Goal: Task Accomplishment & Management: Use online tool/utility

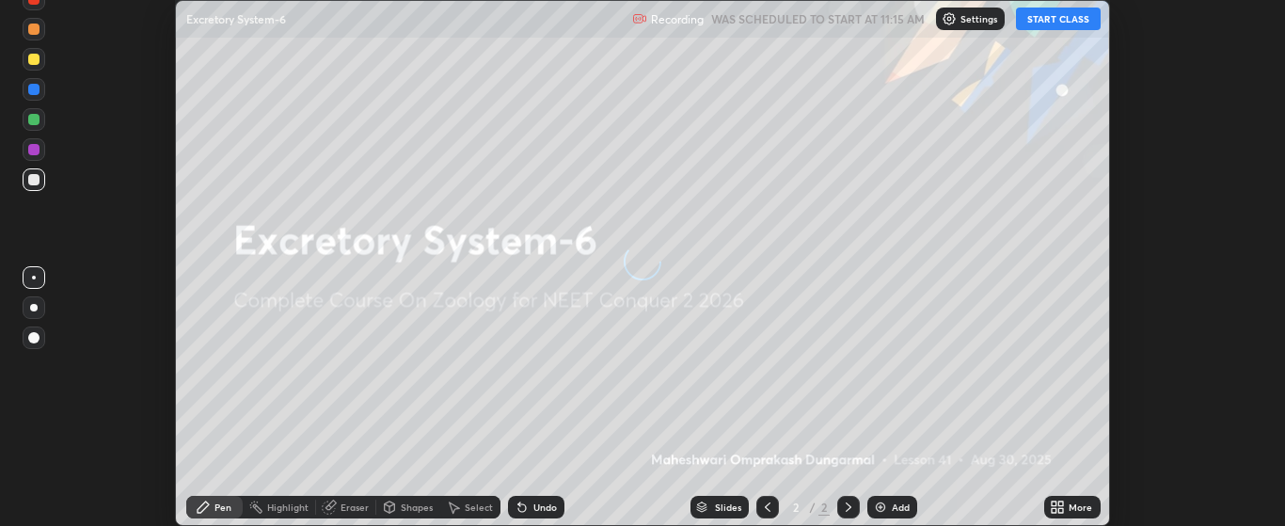
scroll to position [526, 1284]
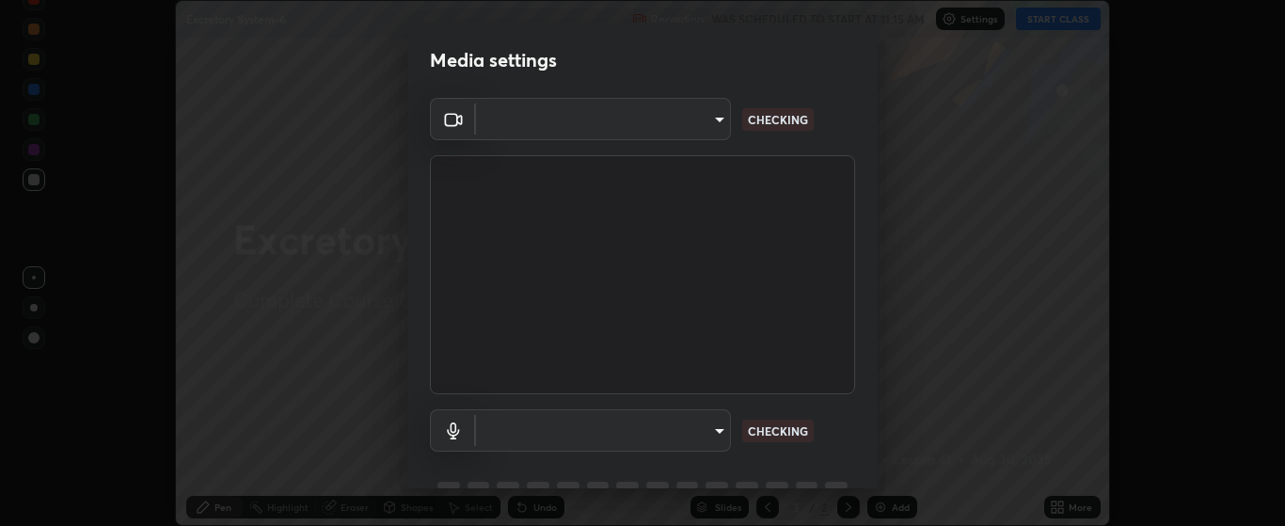
type input "bdf1d9f3bca52f971e18e8a0044631de21cc90e990e9184687b770e2af72e9a3"
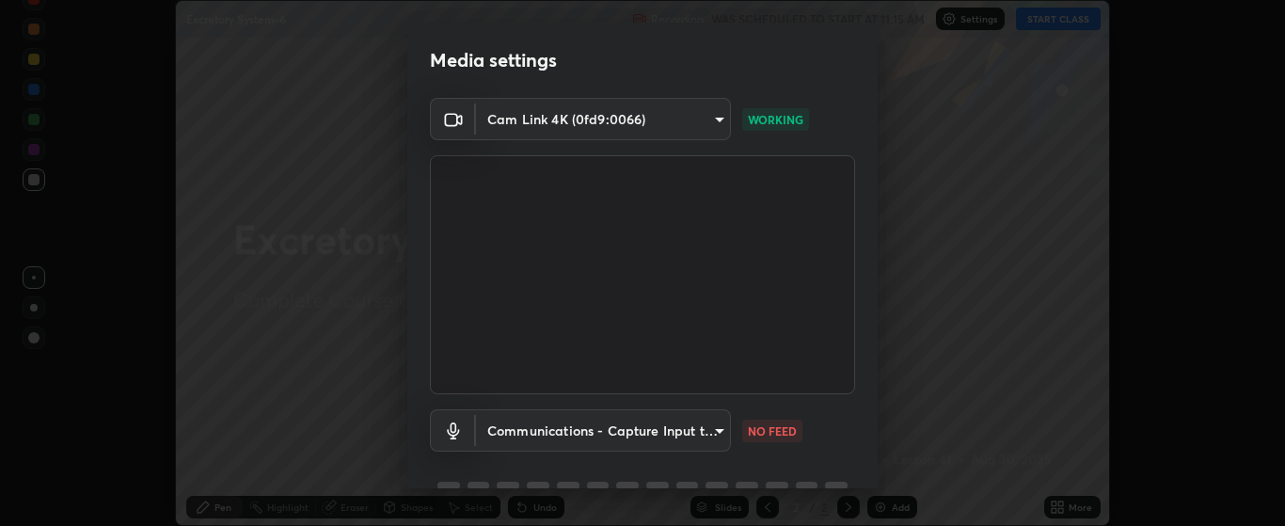
click at [713, 431] on body "Erase all Excretory System-6 Recording WAS SCHEDULED TO START AT 11:15 AM Setti…" at bounding box center [642, 263] width 1285 height 526
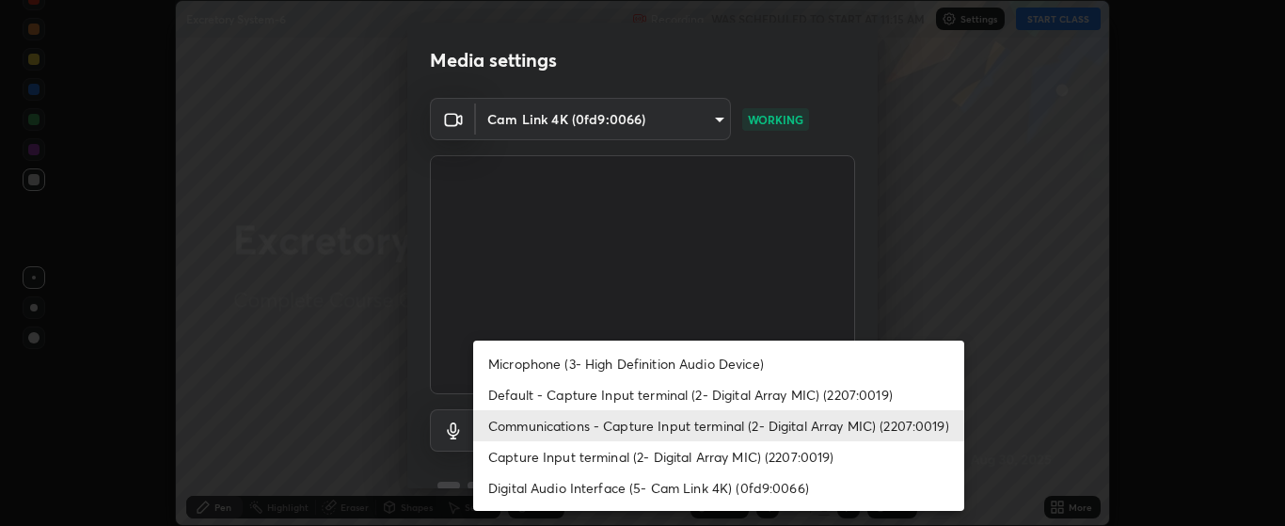
click at [627, 487] on li "Digital Audio Interface (5- Cam Link 4K) (0fd9:0066)" at bounding box center [718, 487] width 491 height 31
type input "32019765ef5dcc8532e1c65e89a184b3a81469b56757817de99fdfa1732ebfd7"
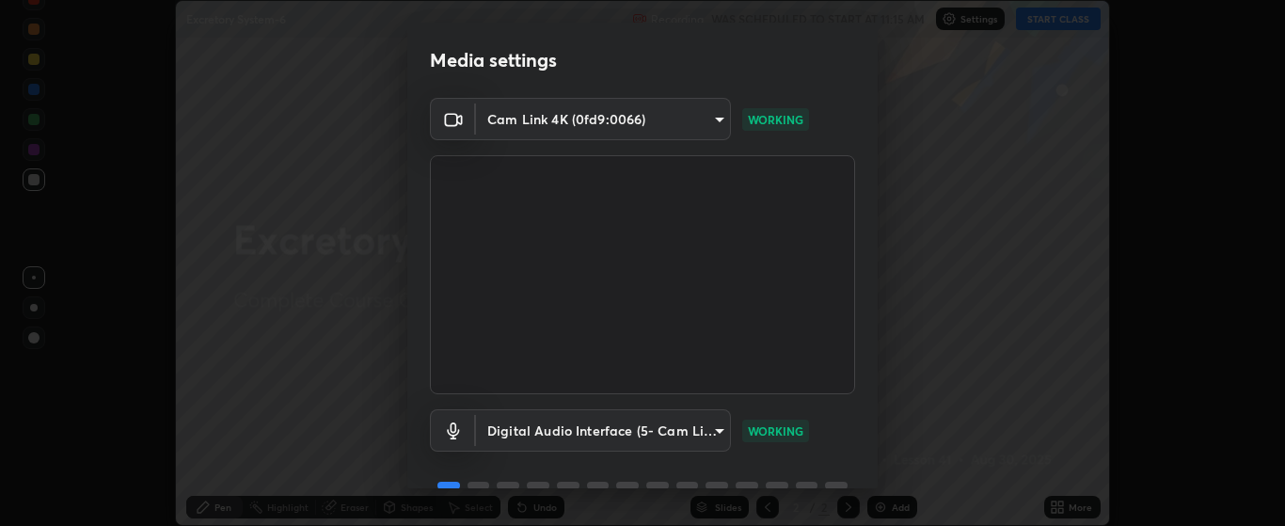
scroll to position [91, 0]
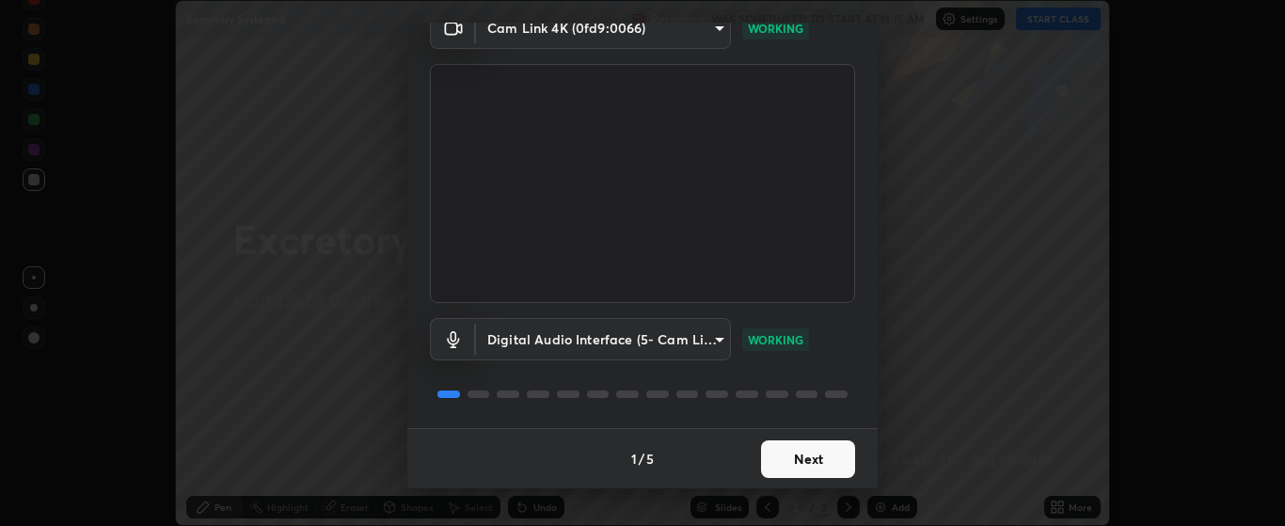
click at [792, 463] on button "Next" at bounding box center [808, 459] width 94 height 38
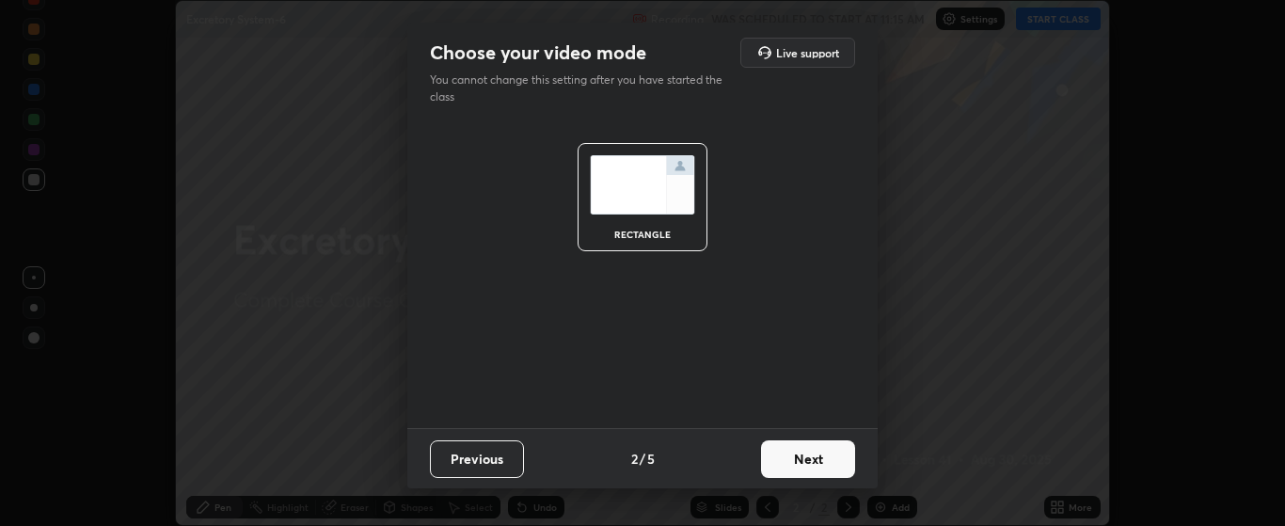
scroll to position [0, 0]
click at [798, 464] on button "Next" at bounding box center [808, 459] width 94 height 38
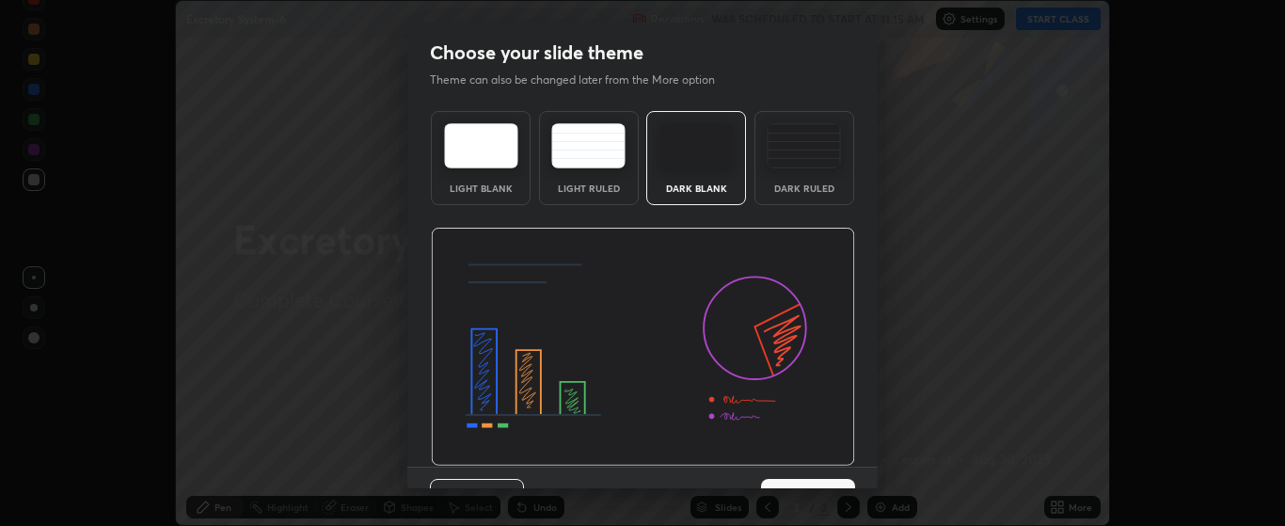
click at [811, 463] on img at bounding box center [643, 347] width 424 height 239
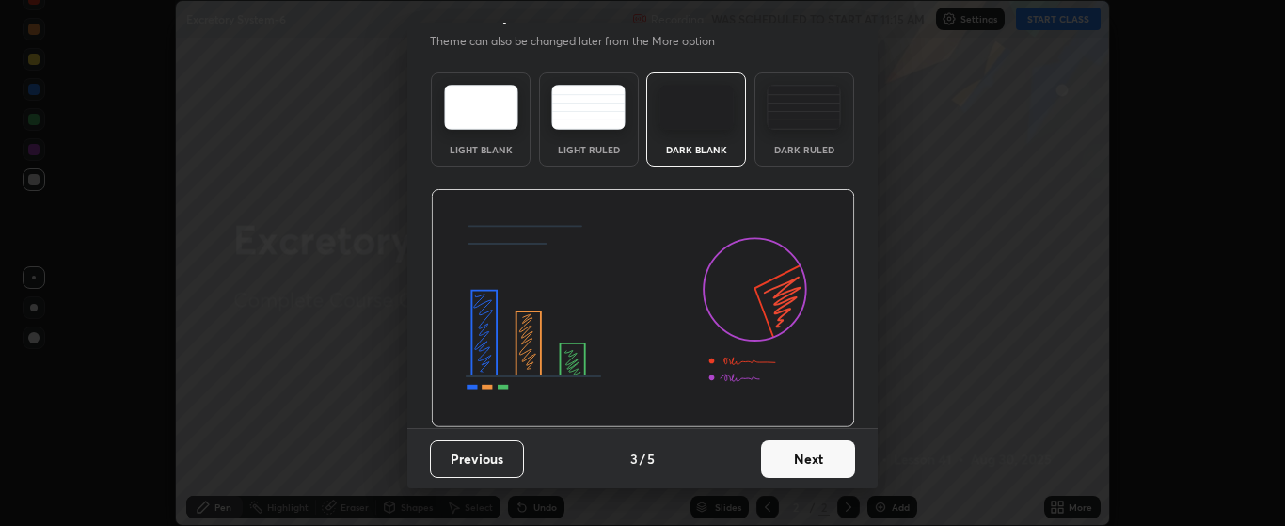
click at [802, 456] on button "Next" at bounding box center [808, 459] width 94 height 38
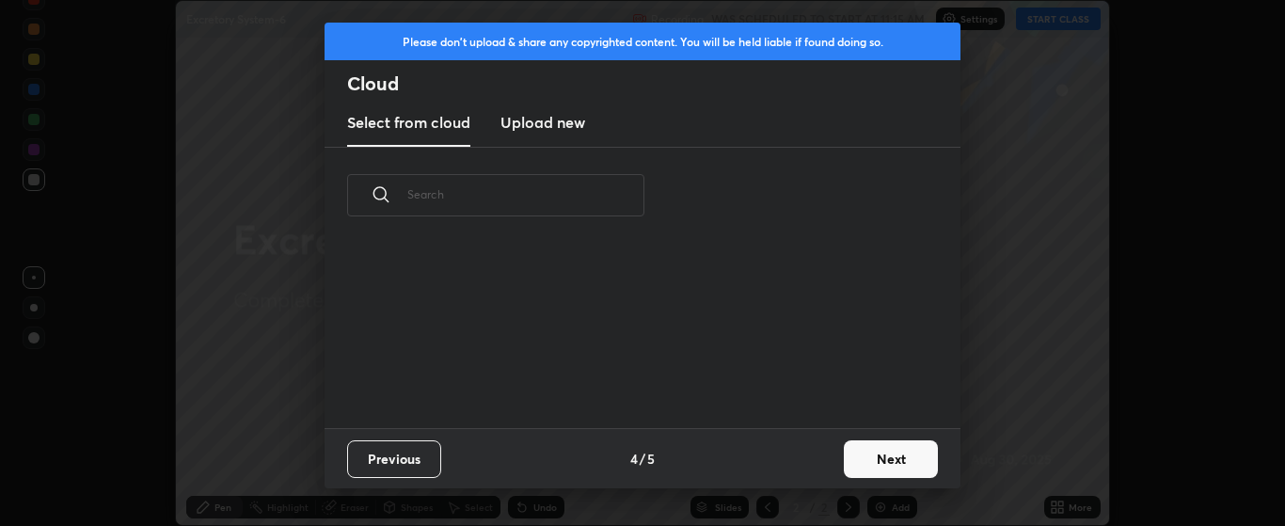
click at [884, 453] on button "Next" at bounding box center [891, 459] width 94 height 38
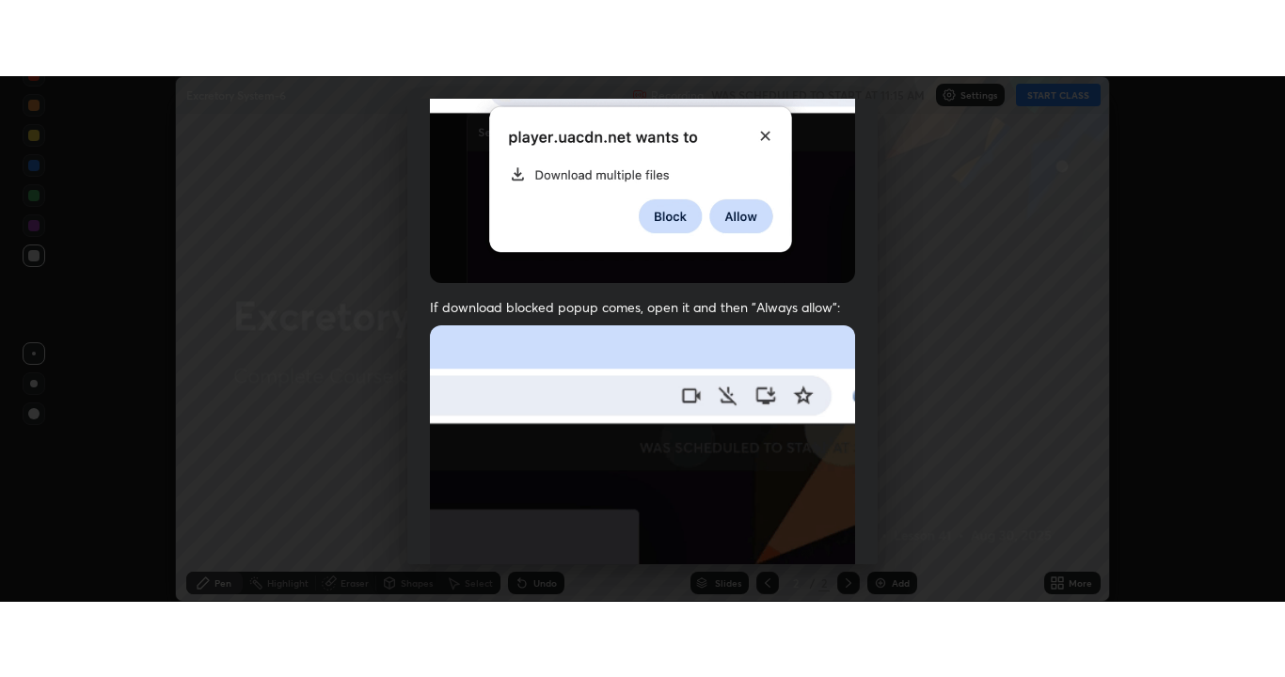
scroll to position [475, 0]
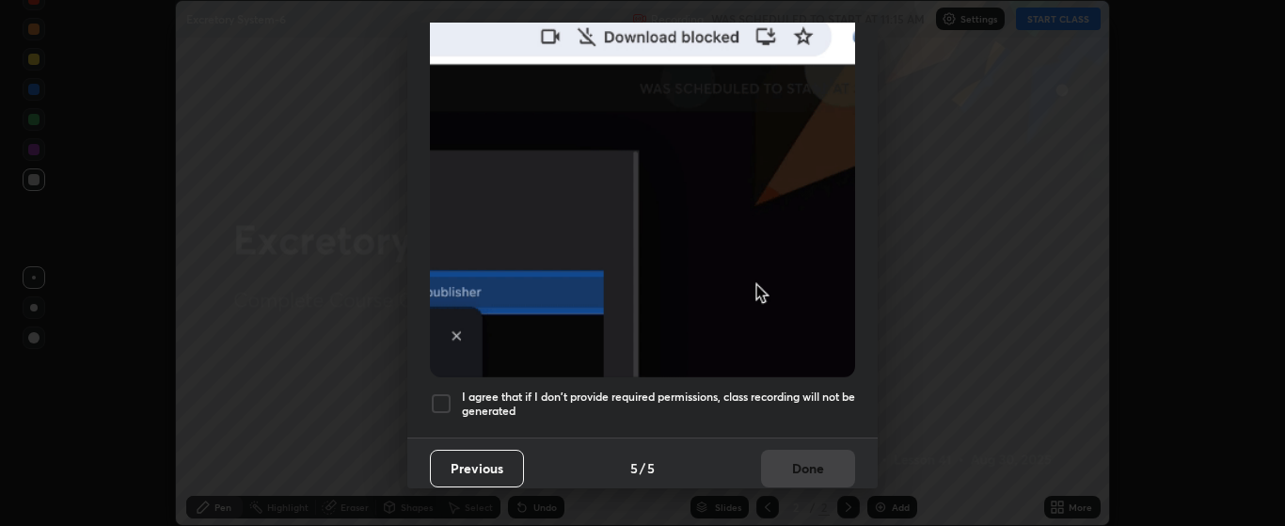
click at [441, 397] on div at bounding box center [441, 403] width 23 height 23
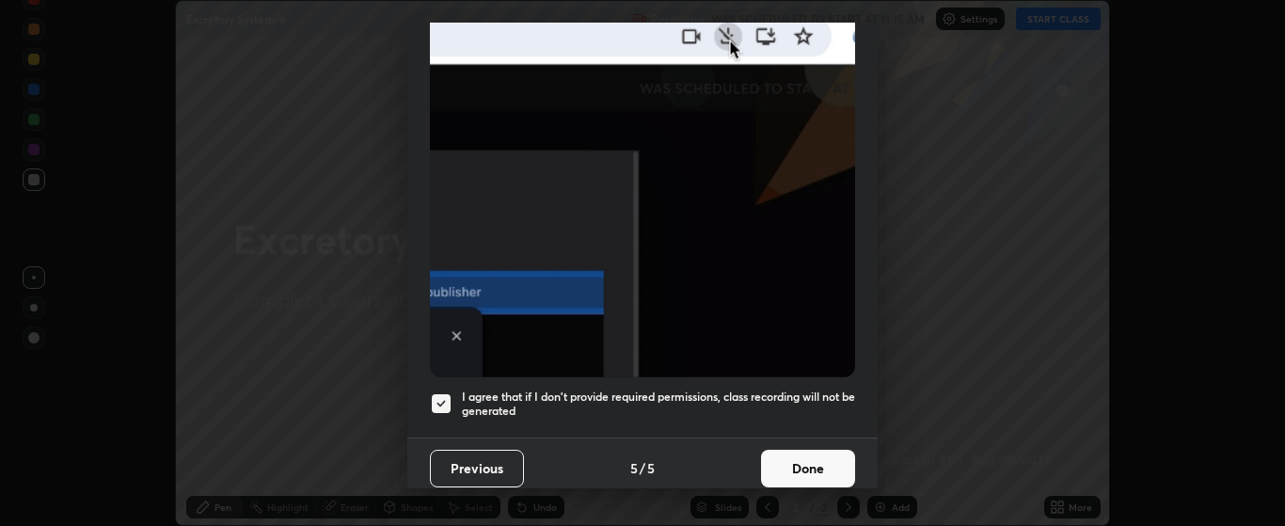
click at [802, 464] on button "Done" at bounding box center [808, 469] width 94 height 38
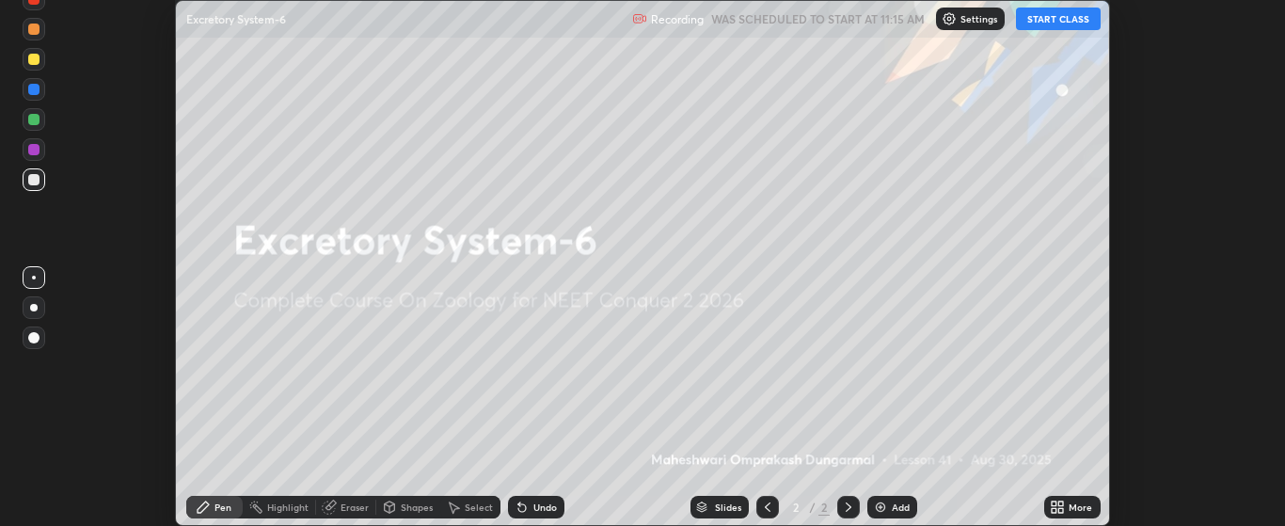
click at [1054, 22] on button "START CLASS" at bounding box center [1058, 19] width 85 height 23
click at [1057, 506] on icon at bounding box center [1057, 507] width 15 height 15
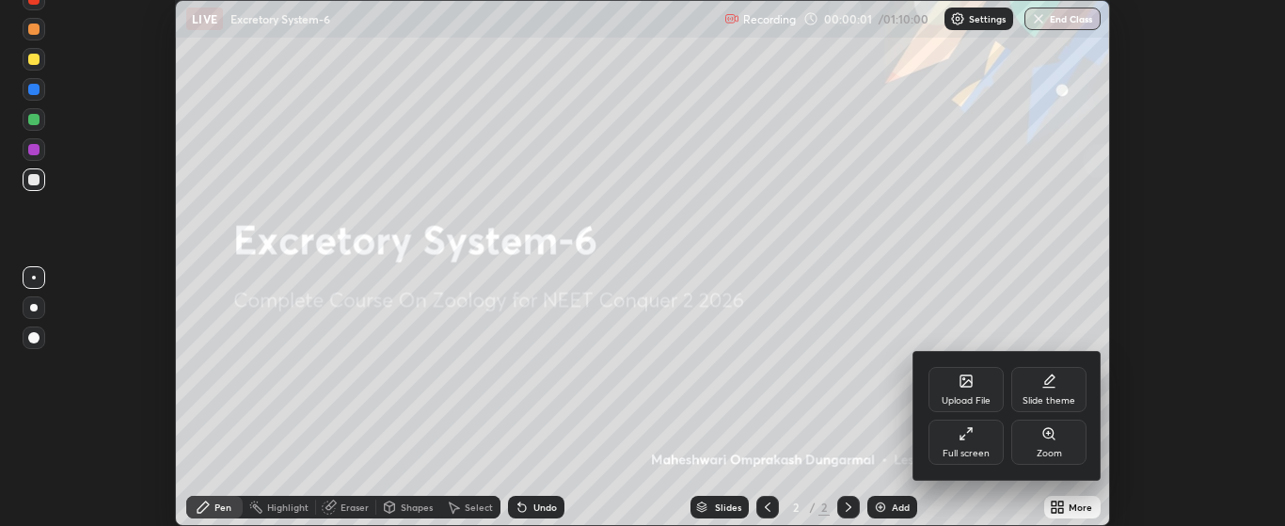
click at [962, 435] on icon at bounding box center [966, 433] width 15 height 15
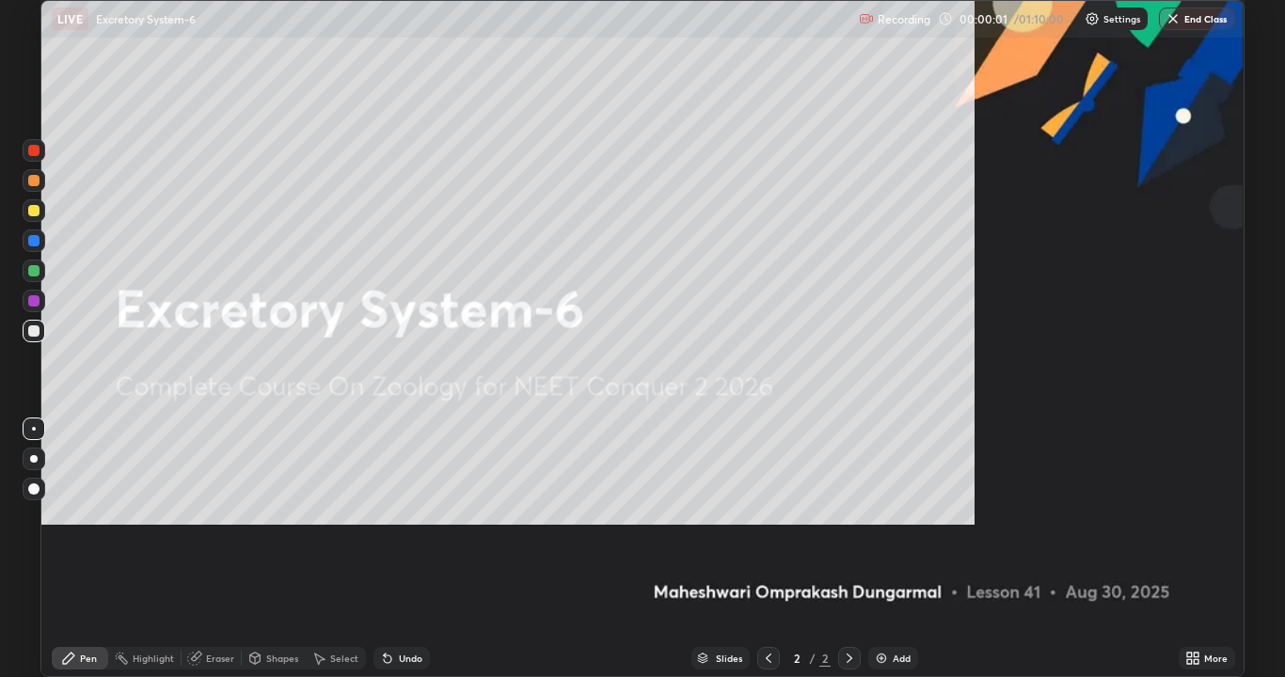
scroll to position [677, 1285]
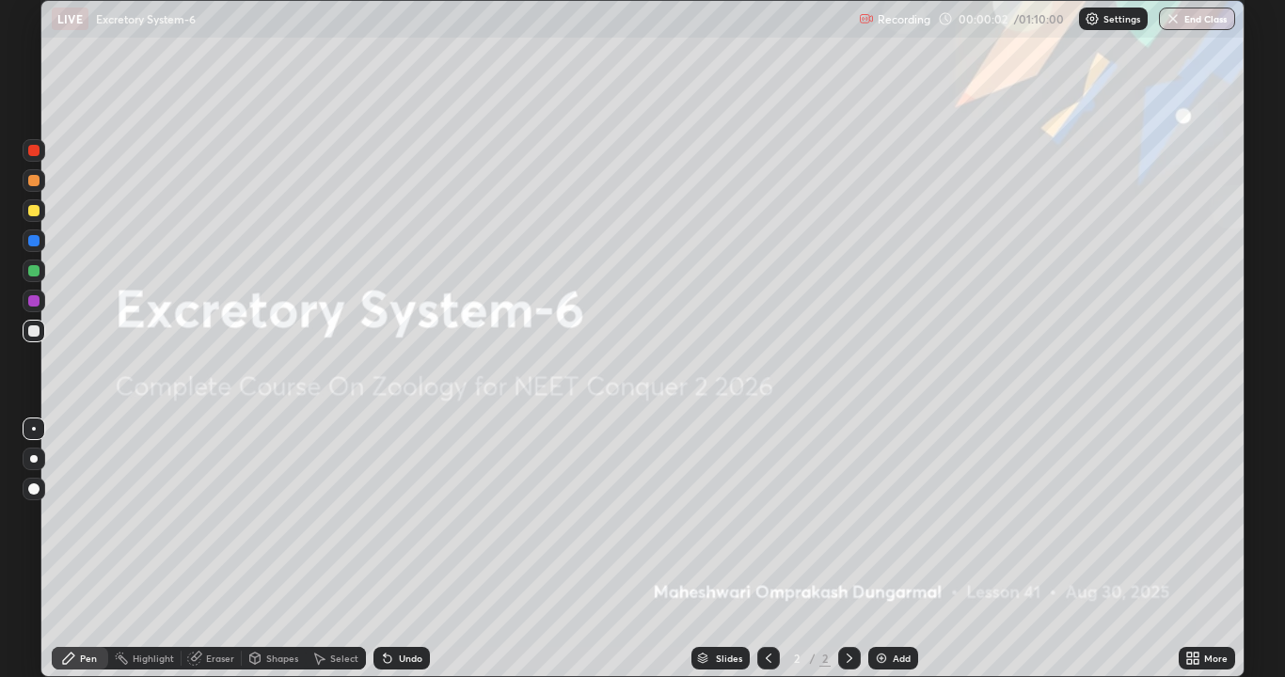
click at [884, 525] on img at bounding box center [881, 658] width 15 height 15
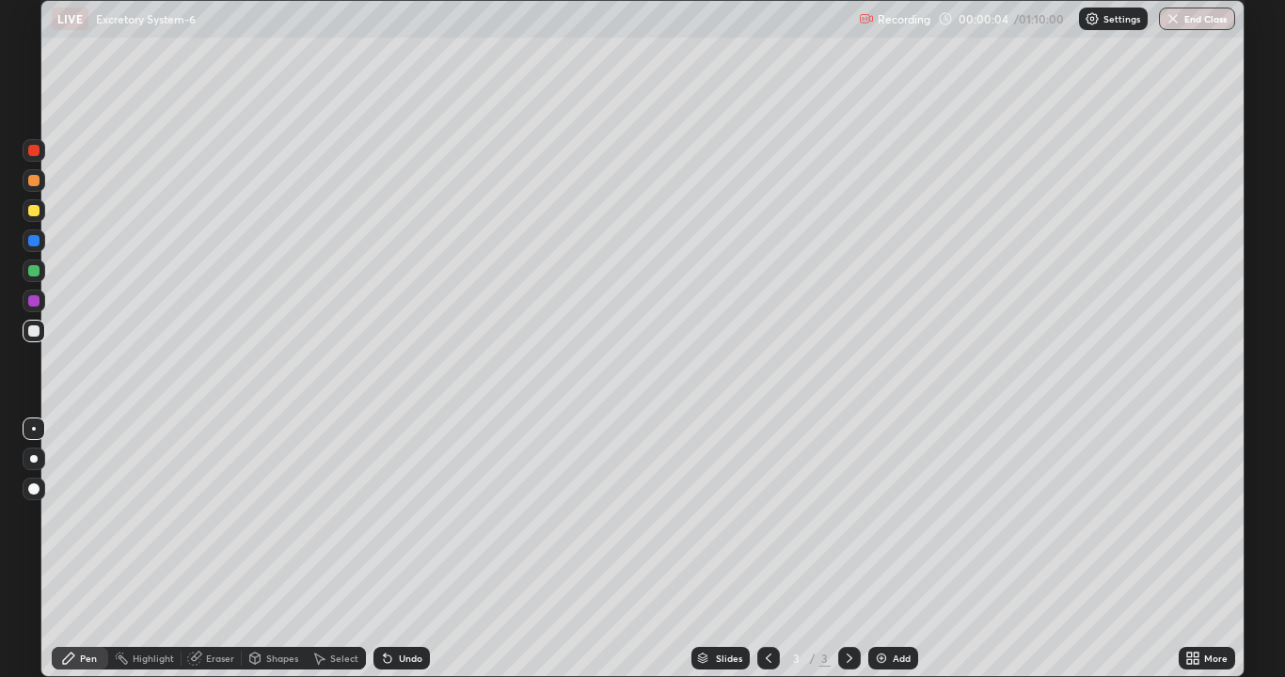
click at [34, 429] on div at bounding box center [34, 429] width 4 height 4
click at [32, 462] on div at bounding box center [34, 459] width 8 height 8
click at [34, 271] on div at bounding box center [33, 270] width 11 height 11
click at [389, 525] on icon at bounding box center [388, 660] width 8 height 8
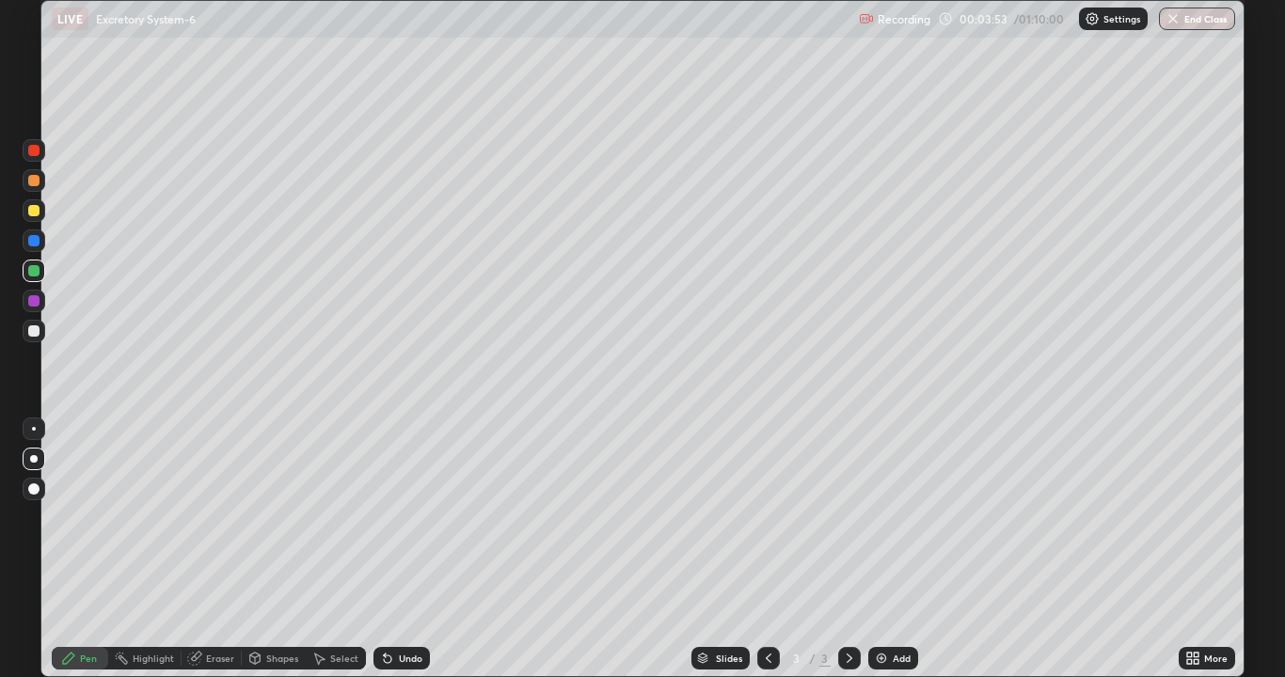
click at [389, 525] on icon at bounding box center [388, 660] width 8 height 8
click at [390, 525] on icon at bounding box center [387, 658] width 15 height 15
click at [397, 525] on div "Undo" at bounding box center [401, 658] width 56 height 23
click at [401, 525] on div "Undo" at bounding box center [411, 658] width 24 height 9
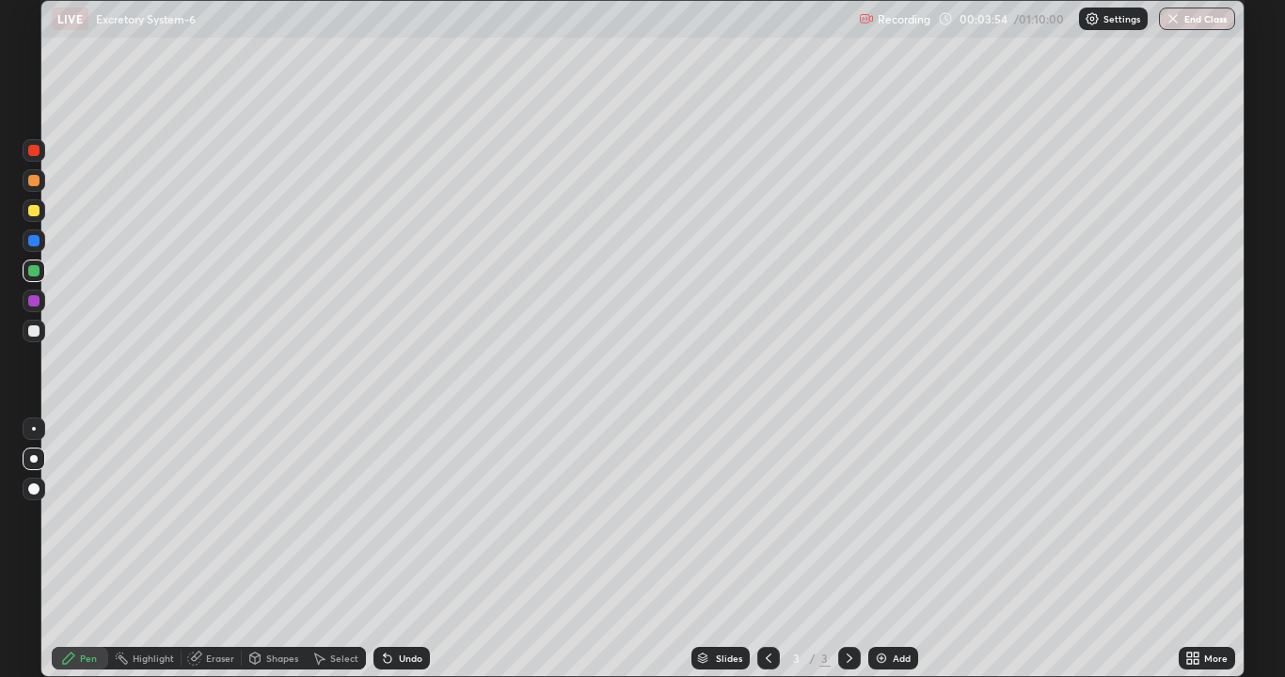
click at [392, 525] on div "Undo" at bounding box center [401, 658] width 56 height 23
click at [24, 205] on div at bounding box center [34, 210] width 23 height 23
click at [30, 180] on div at bounding box center [33, 180] width 11 height 11
click at [883, 525] on img at bounding box center [881, 658] width 15 height 15
click at [32, 271] on div at bounding box center [33, 270] width 11 height 11
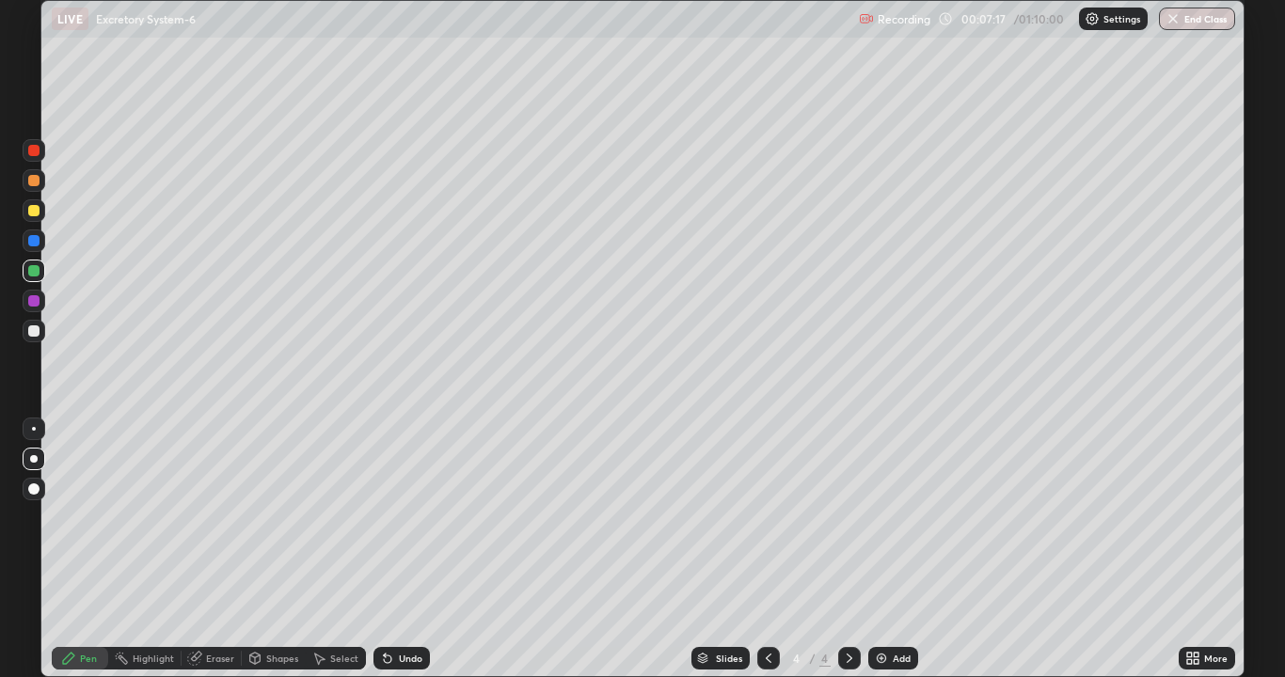
click at [30, 334] on div at bounding box center [33, 331] width 11 height 11
click at [34, 429] on div at bounding box center [34, 429] width 4 height 4
click at [263, 525] on div "Shapes" at bounding box center [274, 658] width 64 height 23
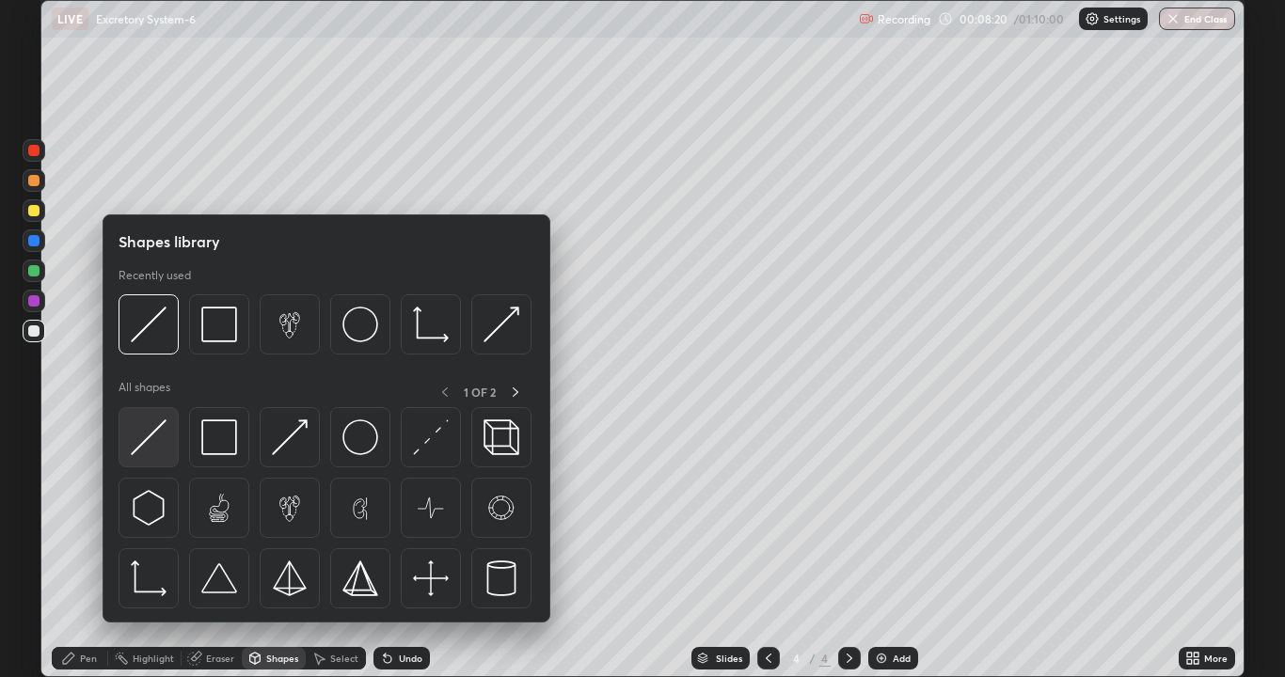
click at [141, 446] on img at bounding box center [149, 438] width 36 height 36
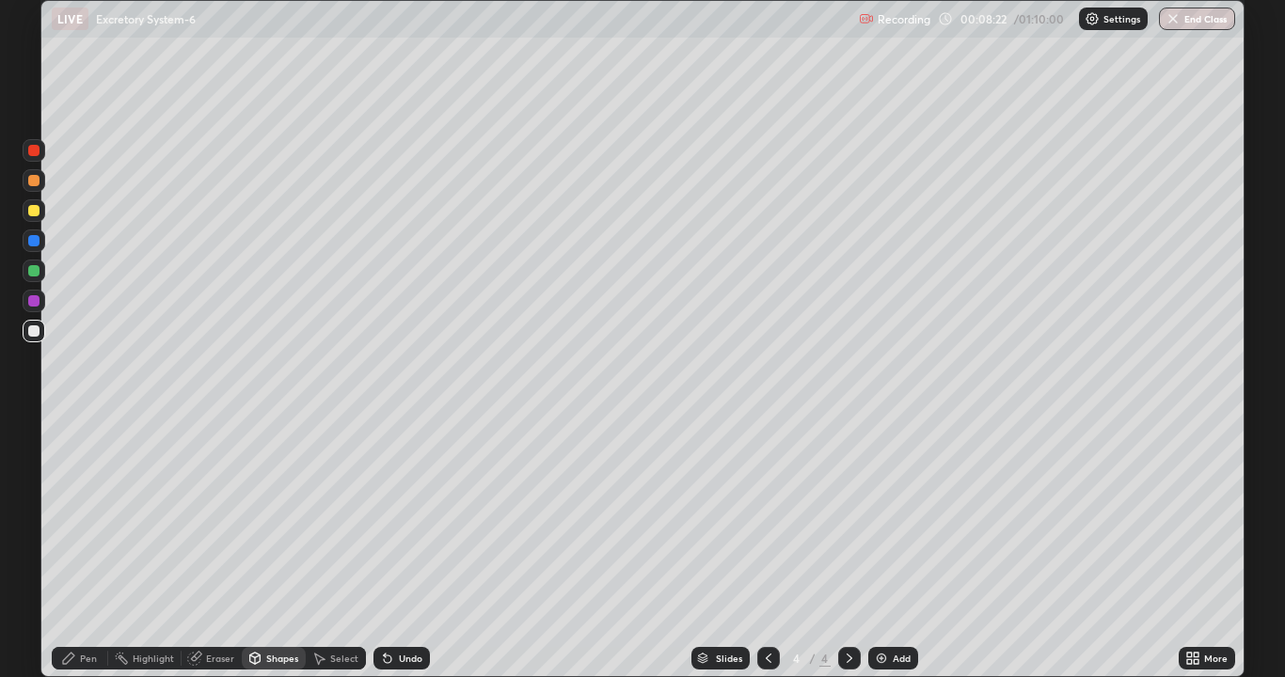
click at [35, 305] on div at bounding box center [33, 300] width 11 height 11
click at [34, 330] on div at bounding box center [33, 331] width 11 height 11
click at [33, 151] on div at bounding box center [33, 150] width 11 height 11
click at [61, 525] on icon at bounding box center [68, 658] width 15 height 15
click at [201, 525] on div "Eraser" at bounding box center [212, 658] width 60 height 23
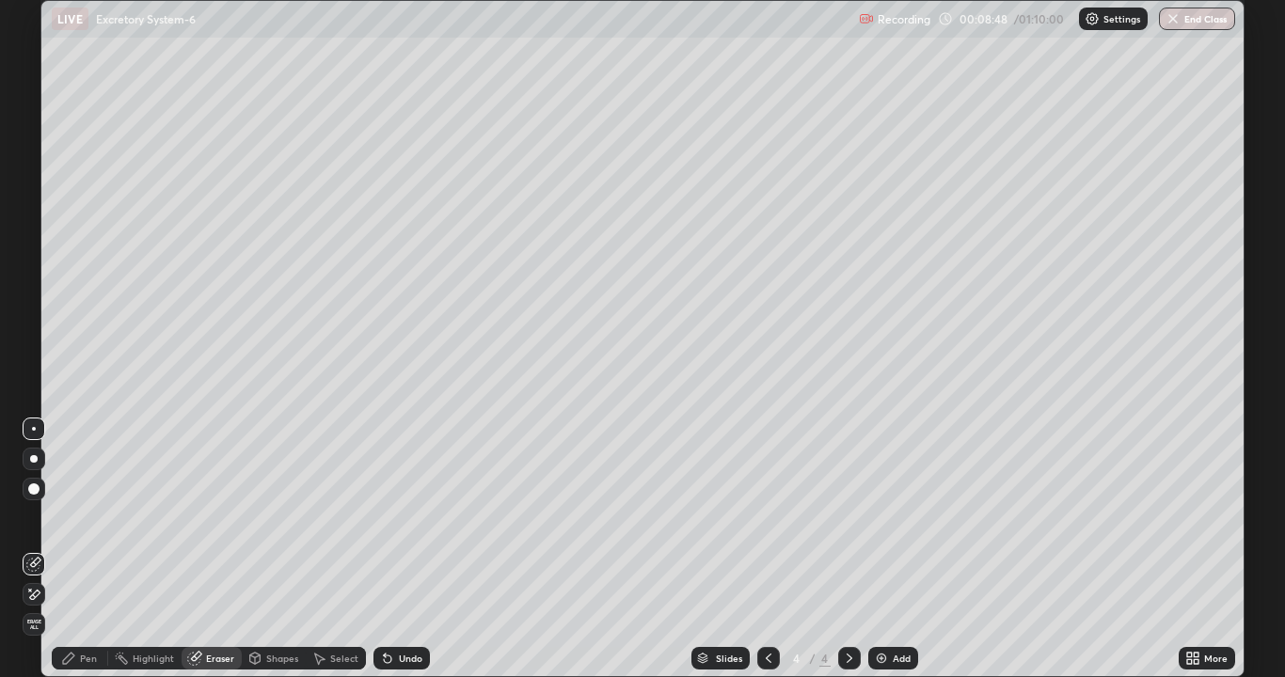
click at [65, 525] on div "Pen" at bounding box center [80, 658] width 56 height 23
click at [36, 152] on div at bounding box center [33, 150] width 11 height 11
click at [33, 151] on div at bounding box center [33, 150] width 11 height 11
click at [77, 525] on div "Pen" at bounding box center [80, 658] width 56 height 23
click at [319, 525] on icon at bounding box center [318, 658] width 15 height 15
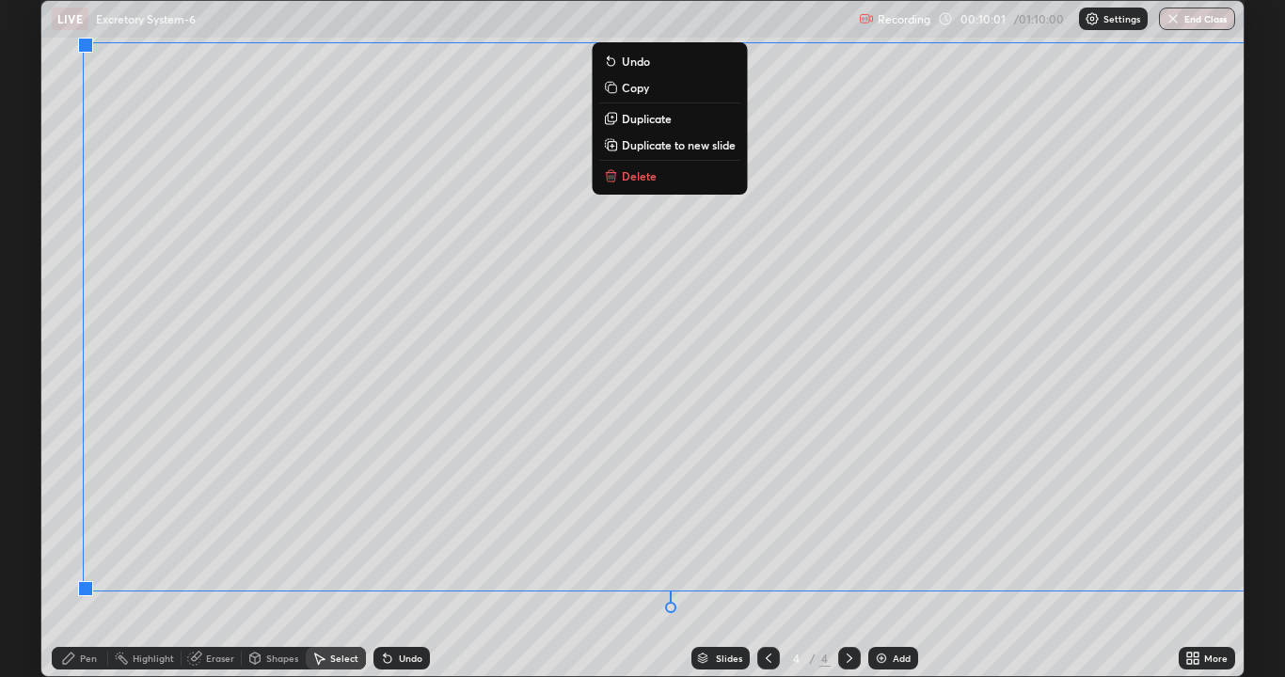
click at [722, 149] on p "Duplicate to new slide" at bounding box center [679, 144] width 114 height 15
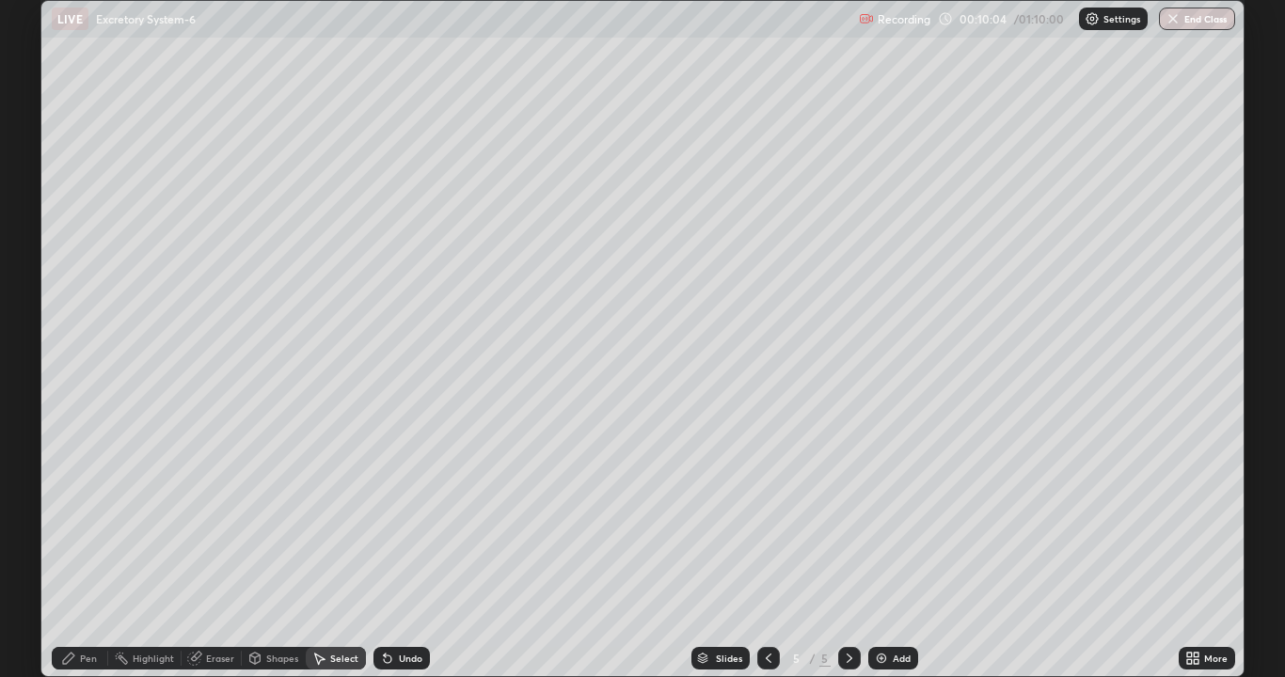
click at [849, 525] on icon at bounding box center [849, 658] width 15 height 15
click at [210, 525] on div "Eraser" at bounding box center [220, 658] width 28 height 9
click at [76, 525] on div "Pen" at bounding box center [80, 658] width 56 height 23
click at [33, 486] on div at bounding box center [33, 489] width 11 height 11
click at [31, 327] on div at bounding box center [33, 331] width 11 height 11
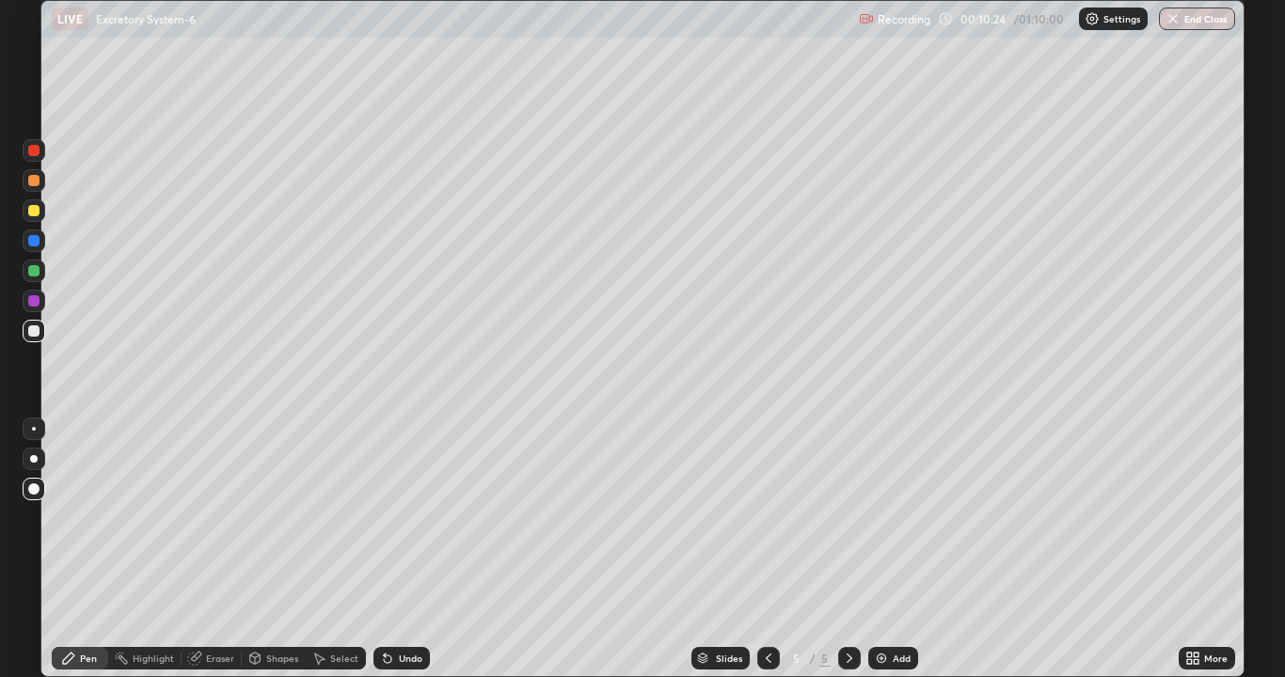
click at [757, 525] on div at bounding box center [768, 658] width 23 height 23
click at [34, 429] on div at bounding box center [34, 429] width 4 height 4
click at [32, 151] on div at bounding box center [33, 150] width 11 height 11
click at [35, 338] on div at bounding box center [34, 331] width 23 height 23
click at [36, 270] on div at bounding box center [33, 270] width 11 height 11
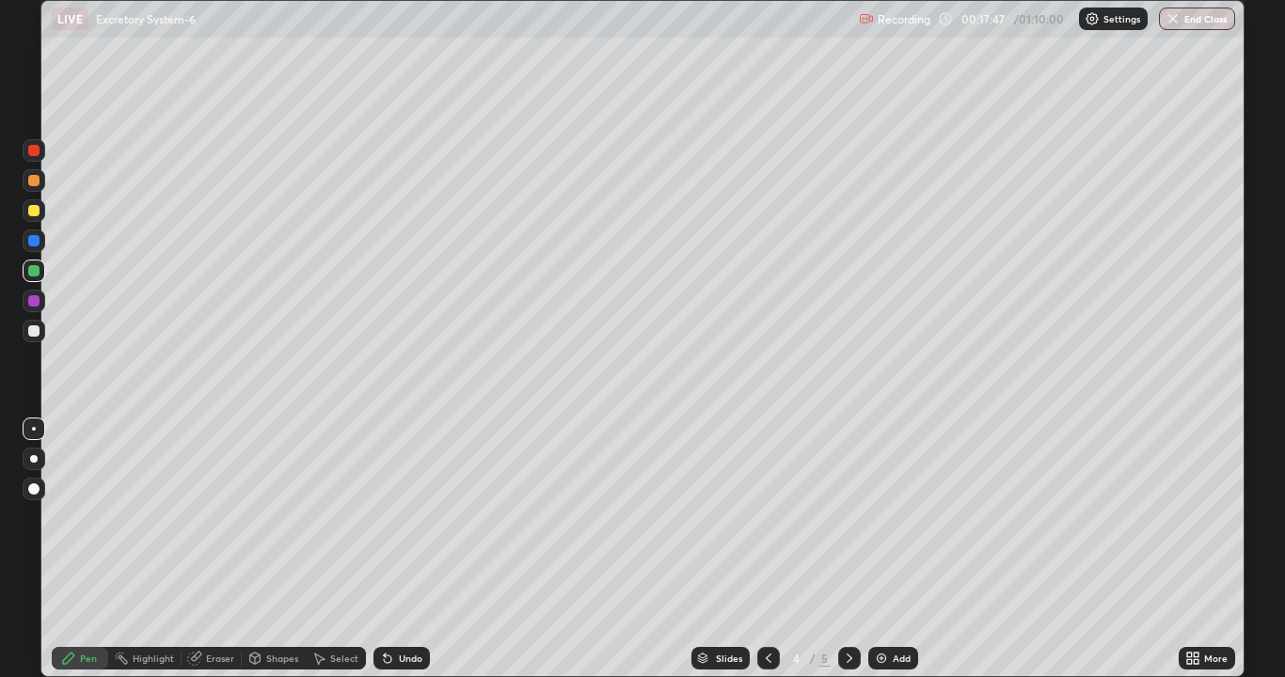
click at [30, 338] on div at bounding box center [34, 331] width 23 height 23
click at [42, 268] on div at bounding box center [34, 271] width 23 height 23
click at [34, 272] on div at bounding box center [33, 270] width 11 height 11
click at [848, 525] on icon at bounding box center [849, 658] width 15 height 15
click at [30, 212] on div at bounding box center [33, 210] width 11 height 11
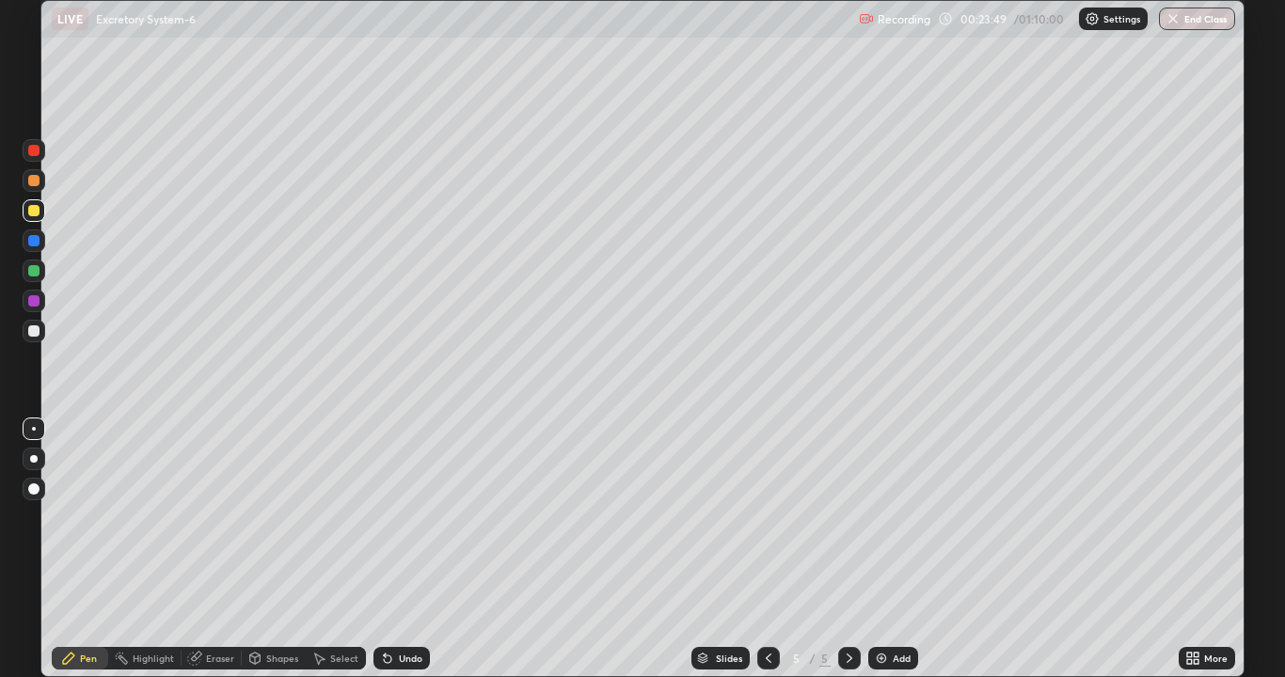
click at [36, 334] on div at bounding box center [33, 331] width 11 height 11
click at [33, 433] on div at bounding box center [34, 429] width 23 height 23
click at [32, 303] on div at bounding box center [33, 300] width 11 height 11
click at [35, 270] on div at bounding box center [33, 270] width 11 height 11
click at [767, 525] on icon at bounding box center [768, 658] width 15 height 15
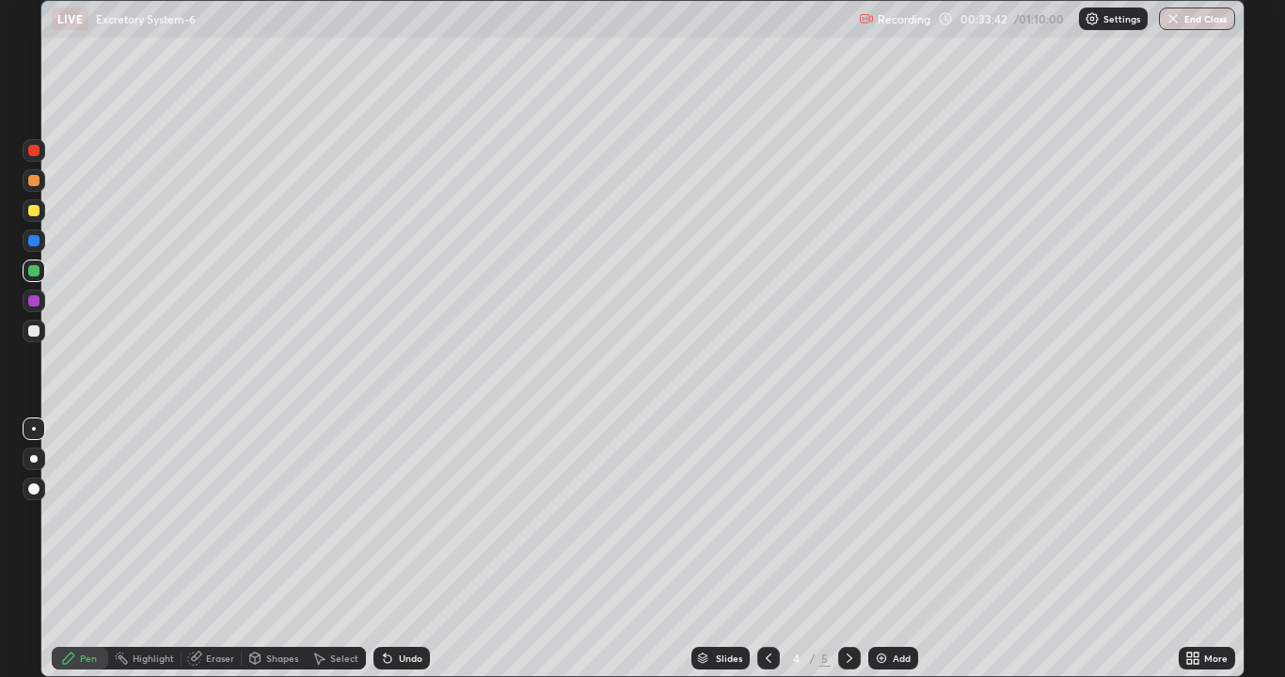
click at [848, 525] on icon at bounding box center [849, 658] width 15 height 15
click at [771, 525] on icon at bounding box center [768, 658] width 15 height 15
click at [849, 525] on div at bounding box center [849, 658] width 23 height 23
click at [769, 525] on icon at bounding box center [768, 658] width 15 height 15
click at [767, 525] on icon at bounding box center [768, 658] width 15 height 15
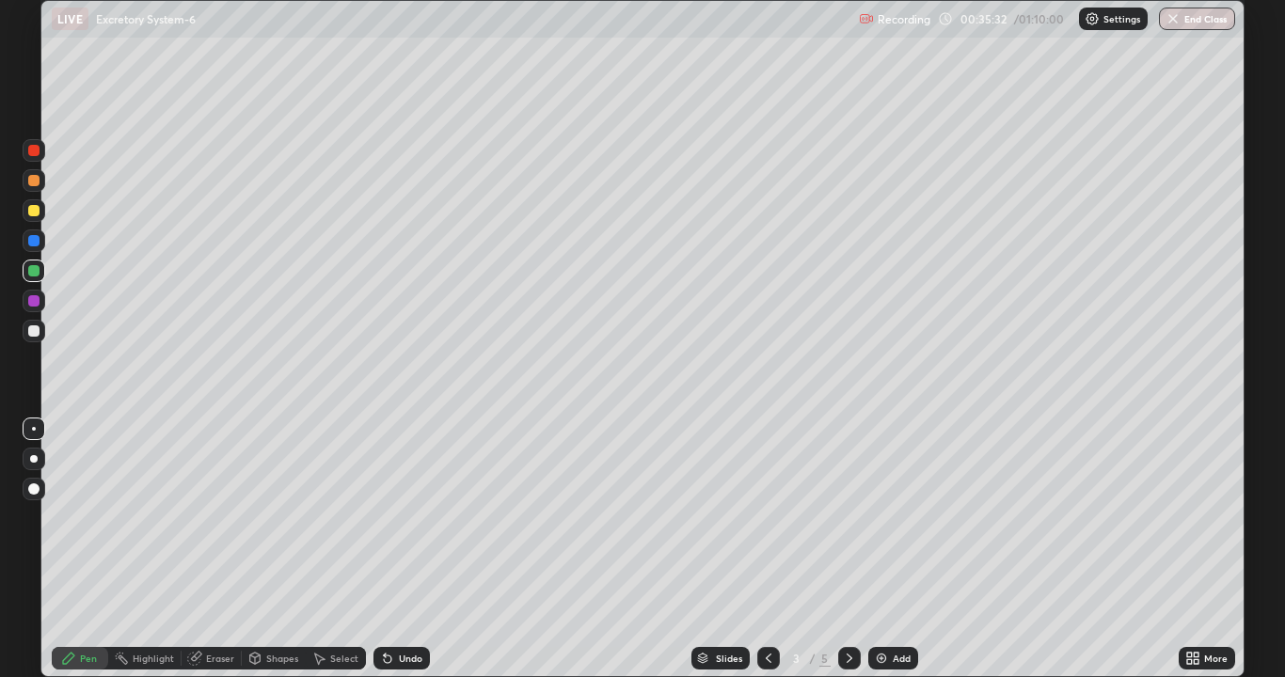
click at [848, 525] on icon at bounding box center [850, 658] width 6 height 9
click at [849, 525] on icon at bounding box center [850, 658] width 6 height 9
click at [879, 525] on img at bounding box center [881, 658] width 15 height 15
click at [763, 525] on icon at bounding box center [768, 658] width 15 height 15
click at [856, 525] on div at bounding box center [849, 658] width 23 height 23
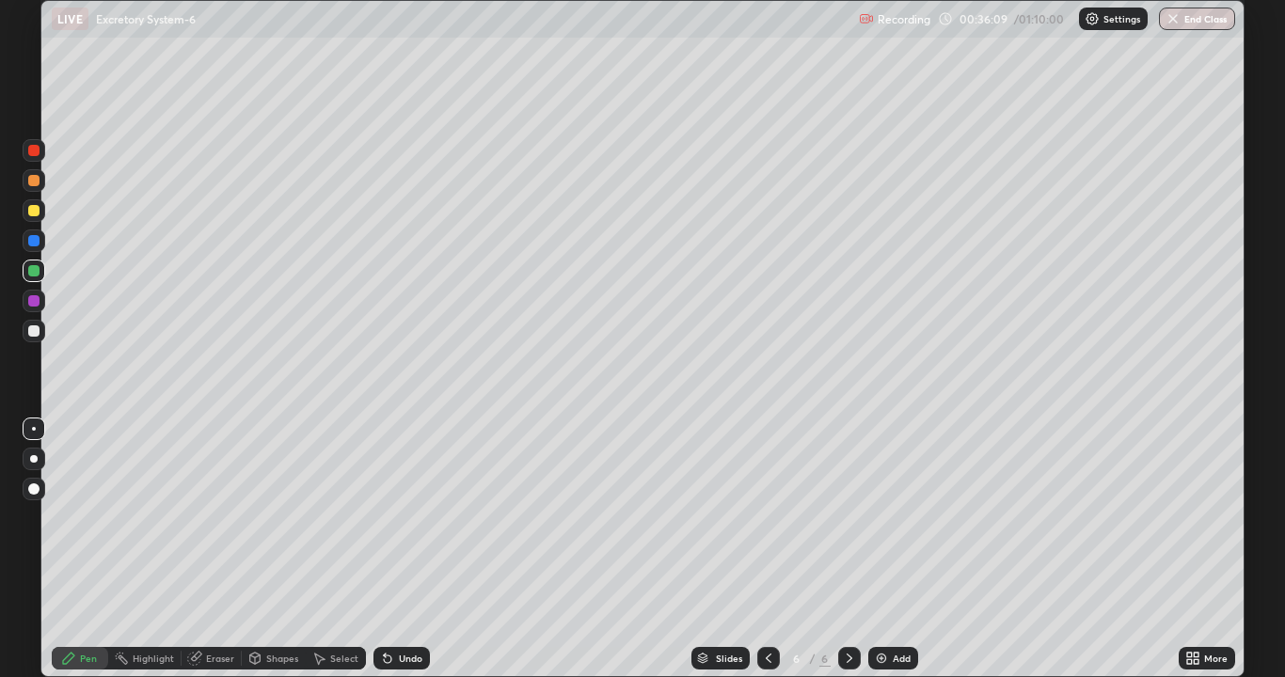
click at [35, 336] on div at bounding box center [33, 331] width 11 height 11
click at [385, 525] on icon at bounding box center [388, 660] width 8 height 8
click at [389, 525] on icon at bounding box center [388, 660] width 8 height 8
click at [385, 525] on icon at bounding box center [387, 658] width 15 height 15
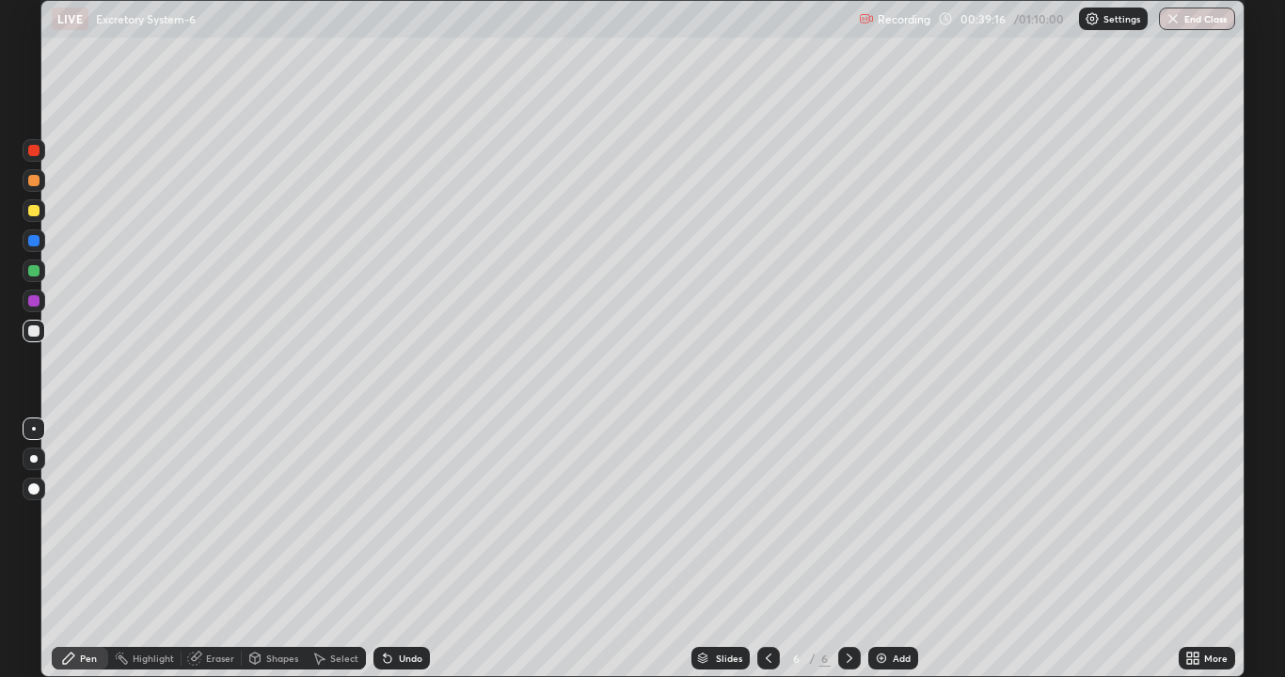
click at [384, 525] on icon at bounding box center [385, 655] width 2 height 2
click at [375, 525] on div "Undo" at bounding box center [401, 658] width 56 height 23
click at [384, 525] on icon at bounding box center [385, 655] width 2 height 2
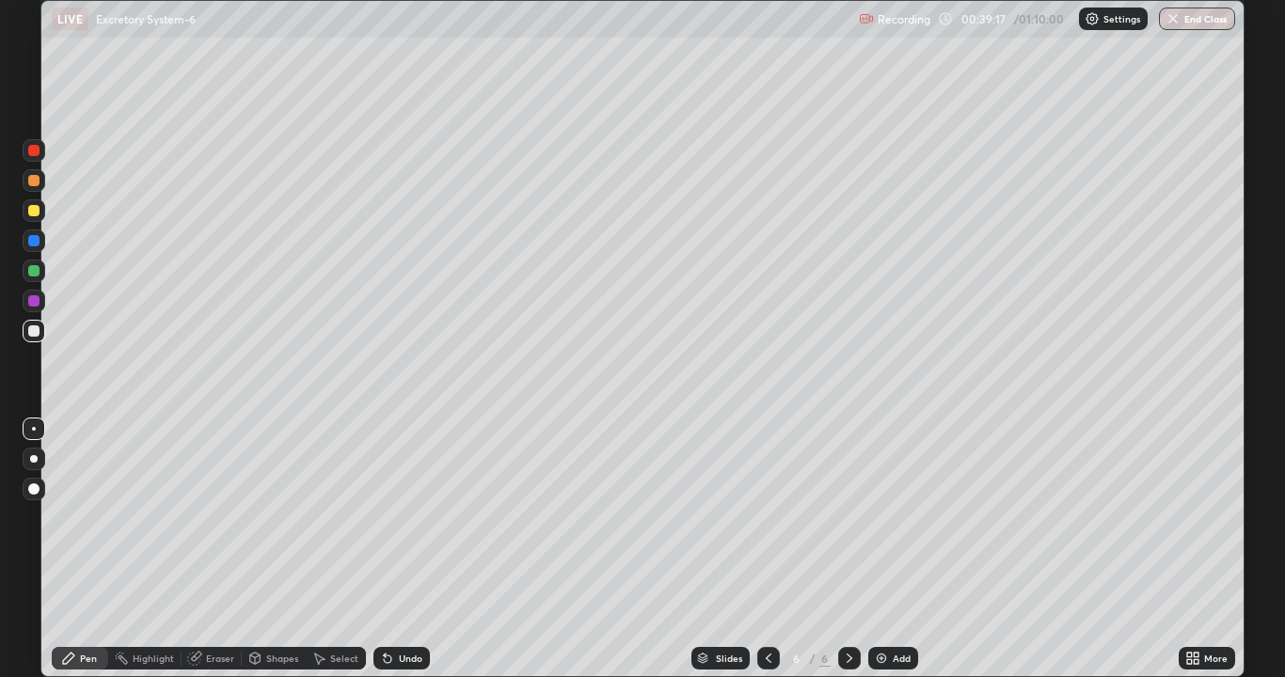
click at [382, 525] on icon at bounding box center [387, 658] width 15 height 15
click at [389, 525] on icon at bounding box center [387, 658] width 15 height 15
click at [32, 211] on div at bounding box center [33, 210] width 11 height 11
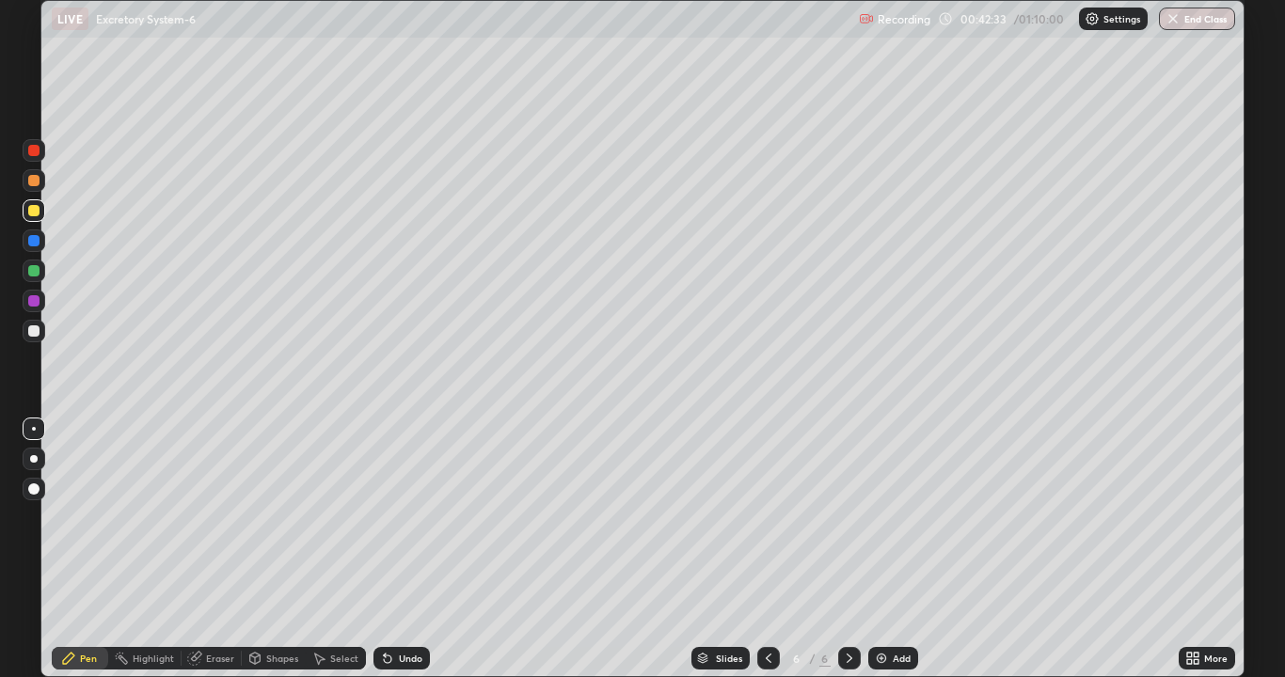
click at [37, 270] on div at bounding box center [33, 270] width 11 height 11
click at [396, 525] on div "Undo" at bounding box center [401, 658] width 56 height 23
click at [402, 525] on div "Undo" at bounding box center [401, 658] width 56 height 23
click at [420, 525] on div "Undo" at bounding box center [401, 658] width 56 height 23
click at [330, 525] on div "Select" at bounding box center [344, 658] width 28 height 9
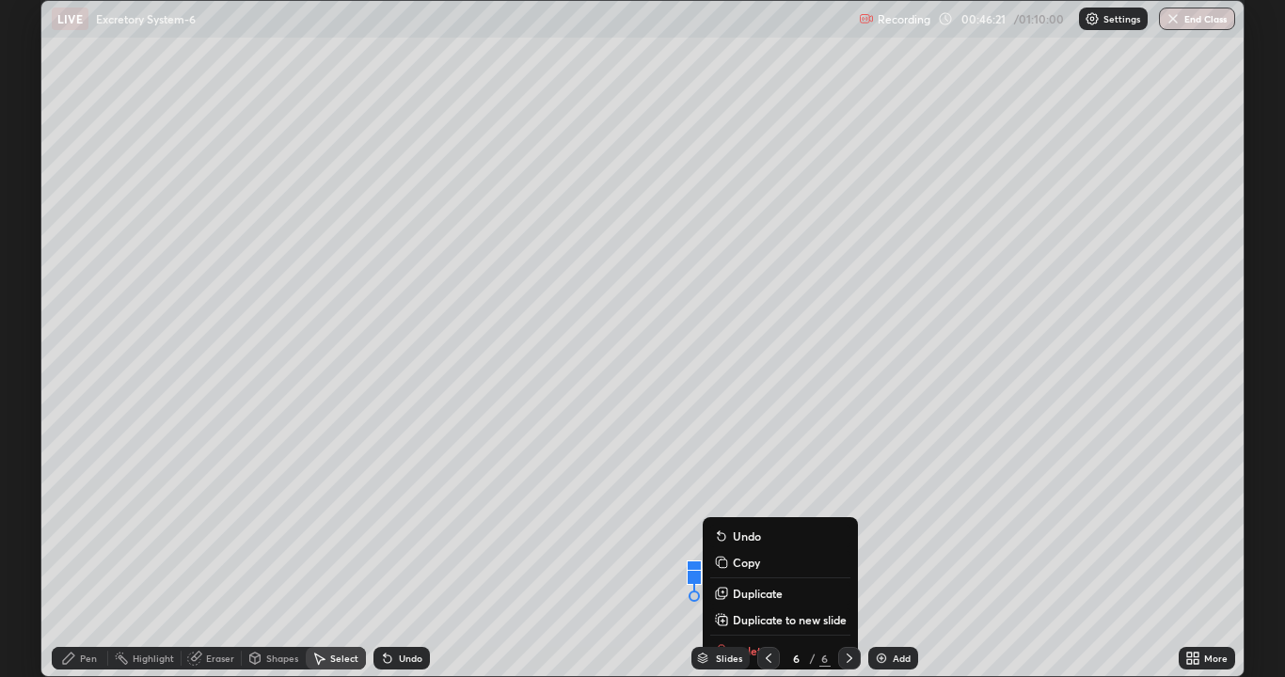
click at [371, 525] on div "0 ° Undo Copy Duplicate Duplicate to new slide Delete" at bounding box center [642, 338] width 1202 height 675
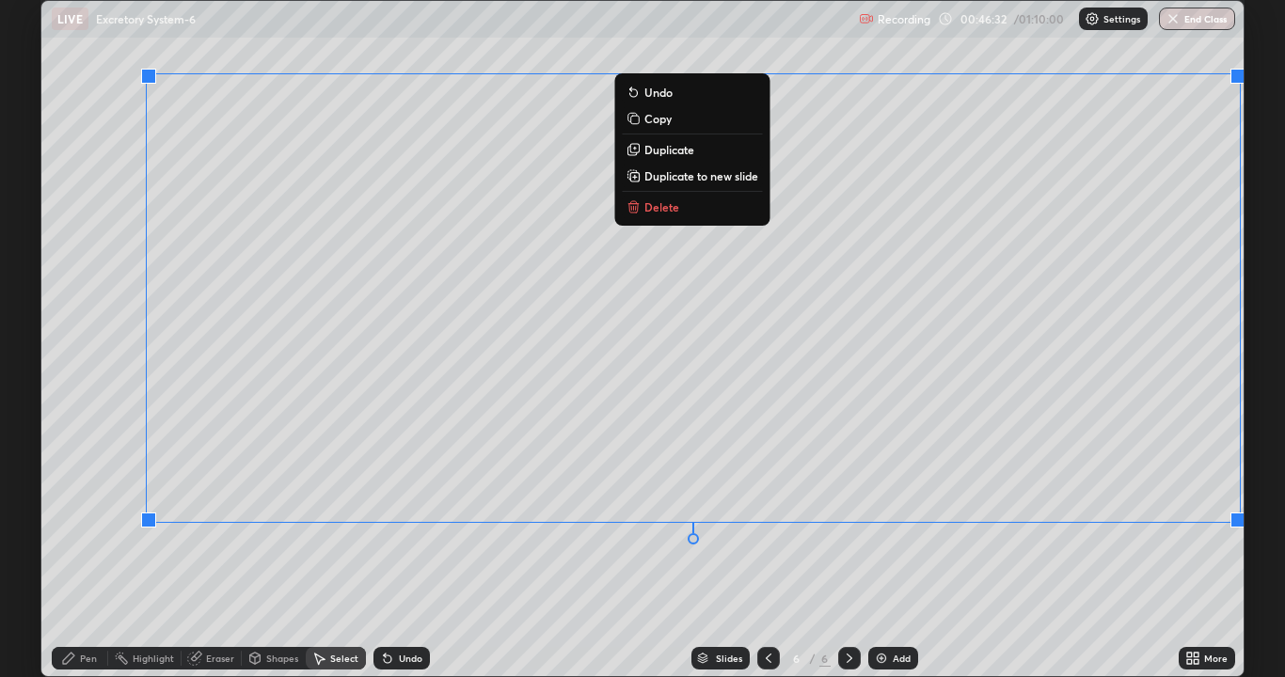
click at [448, 525] on div "0 ° Undo Copy Duplicate Duplicate to new slide Delete" at bounding box center [642, 338] width 1202 height 675
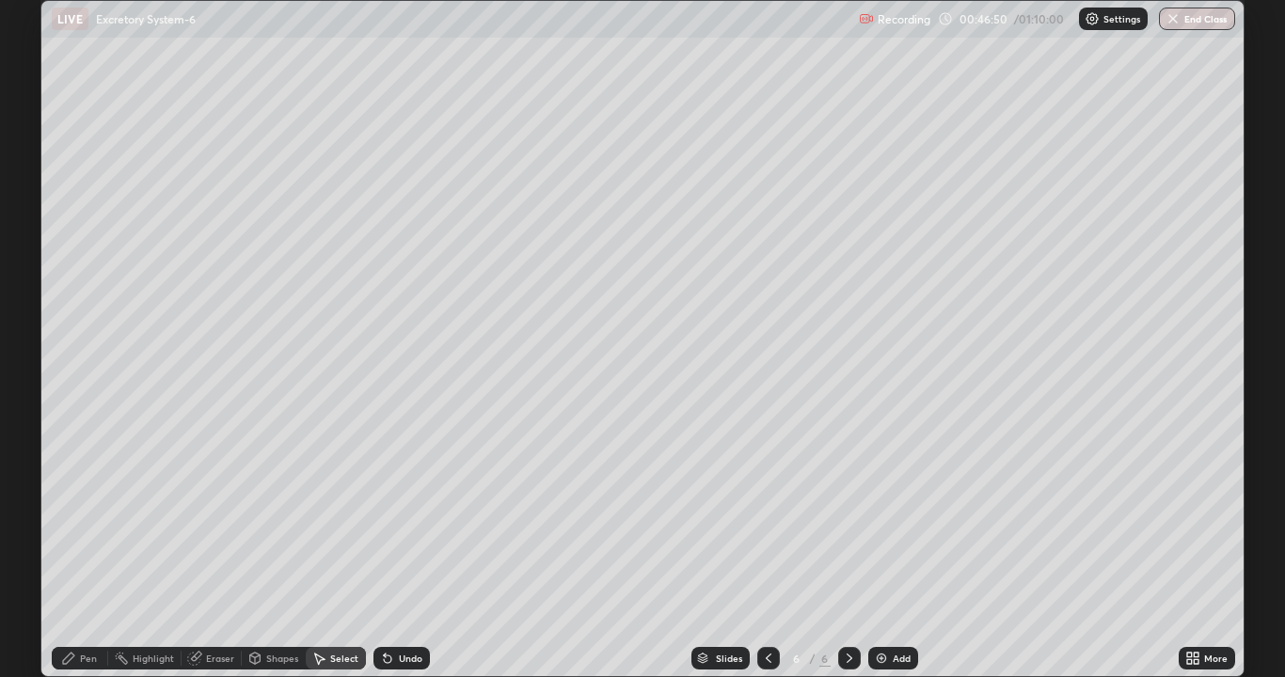
click at [1111, 446] on div "0 ° Undo Copy Duplicate Duplicate to new slide Delete" at bounding box center [642, 338] width 1202 height 675
click at [914, 220] on div "0 ° Undo Copy Duplicate Duplicate to new slide Delete" at bounding box center [642, 338] width 1202 height 675
click at [88, 525] on div "Pen" at bounding box center [88, 658] width 17 height 9
click at [890, 525] on div "Add" at bounding box center [893, 658] width 50 height 23
click at [266, 525] on div "Shapes" at bounding box center [282, 658] width 32 height 9
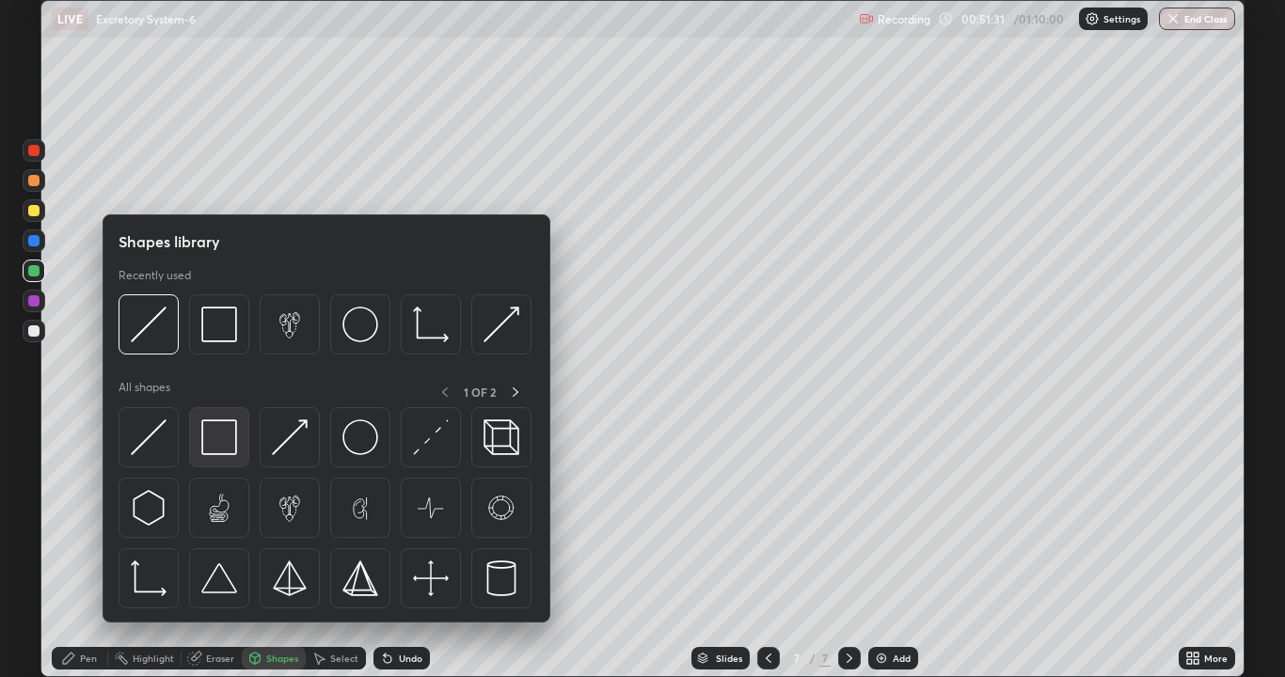
click at [221, 450] on img at bounding box center [219, 438] width 36 height 36
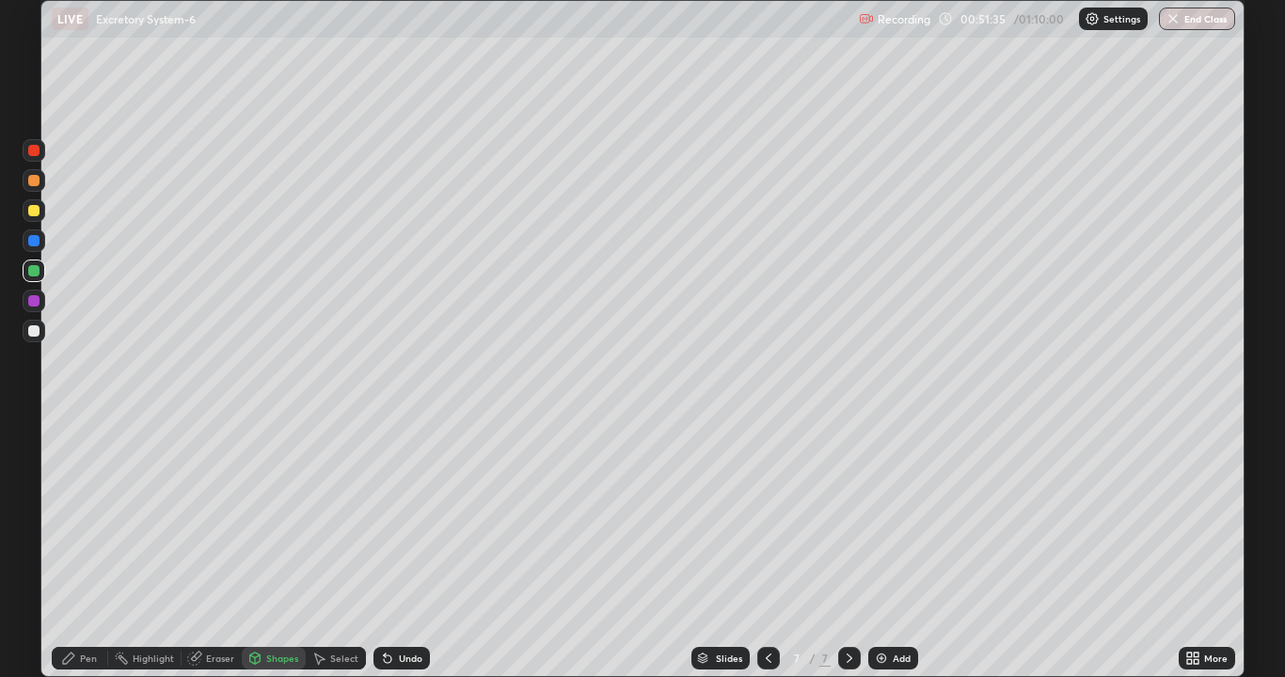
click at [87, 525] on div "Pen" at bounding box center [88, 658] width 17 height 9
click at [33, 335] on div at bounding box center [33, 331] width 11 height 11
click at [36, 452] on div at bounding box center [34, 459] width 23 height 23
click at [879, 525] on img at bounding box center [881, 658] width 15 height 15
click at [403, 525] on div "Undo" at bounding box center [411, 658] width 24 height 9
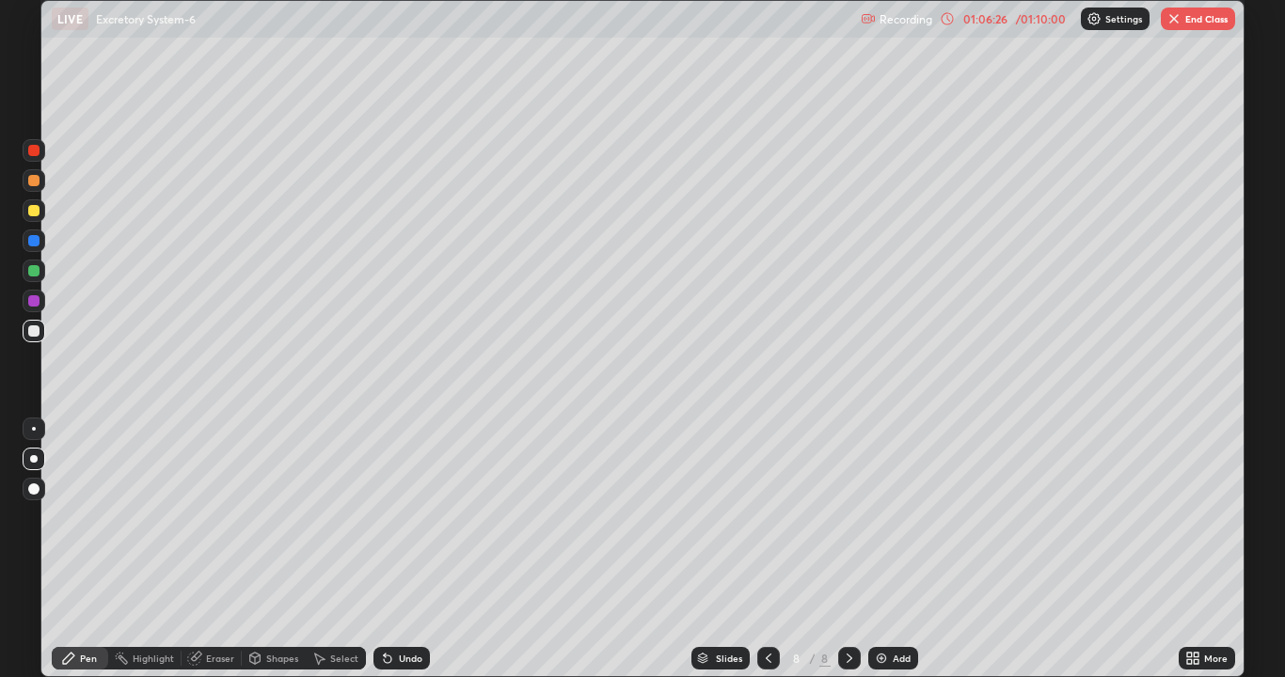
click at [874, 525] on img at bounding box center [881, 658] width 15 height 15
click at [1027, 21] on div "/ 01:10:00" at bounding box center [1040, 18] width 58 height 11
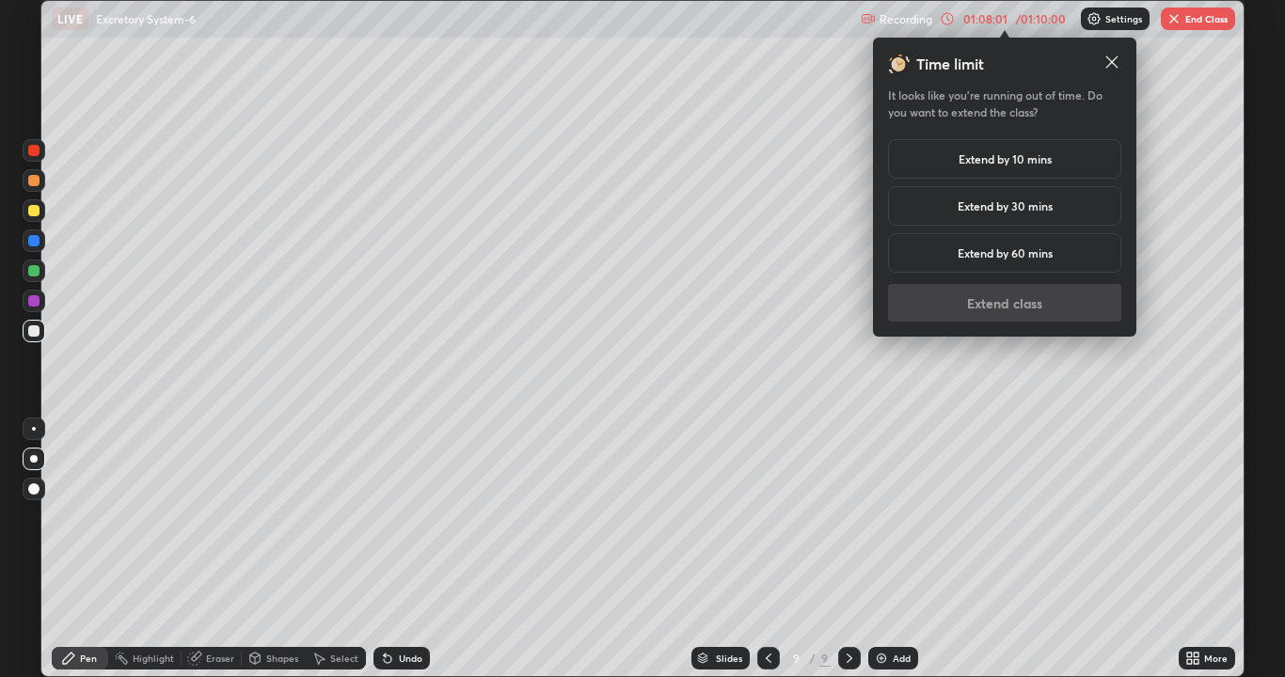
click at [1012, 159] on h5 "Extend by 10 mins" at bounding box center [1005, 159] width 93 height 17
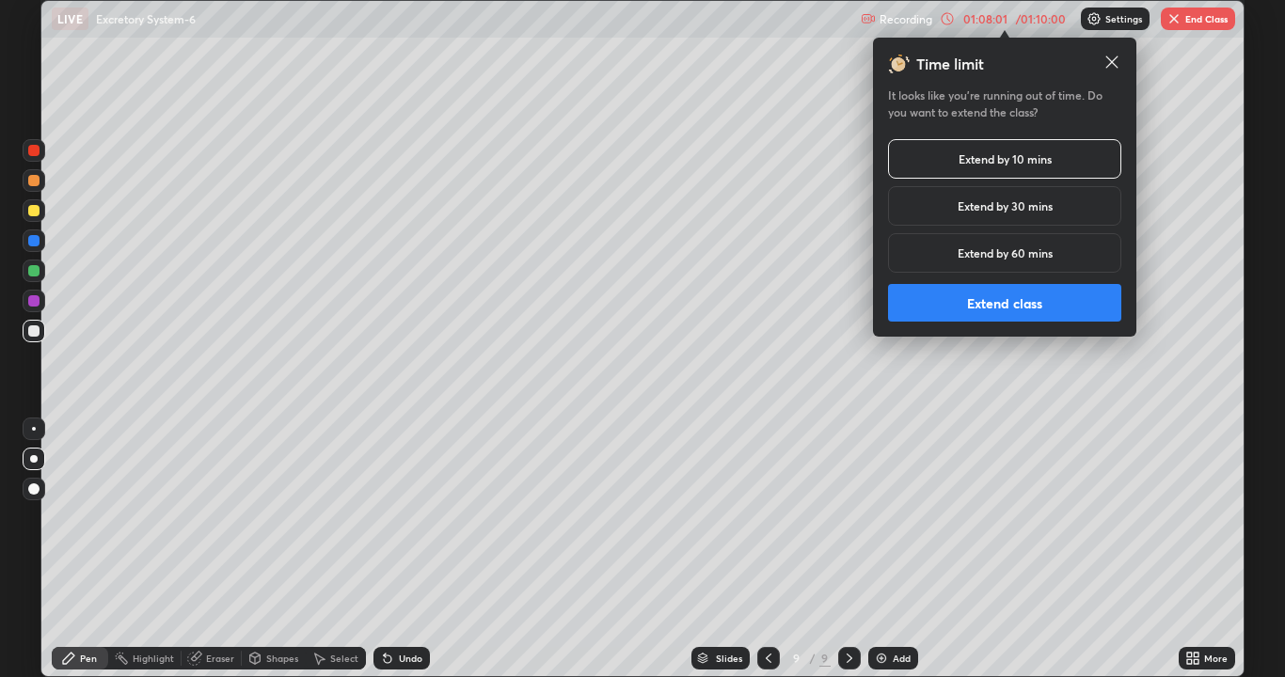
click at [992, 294] on button "Extend class" at bounding box center [1004, 303] width 233 height 38
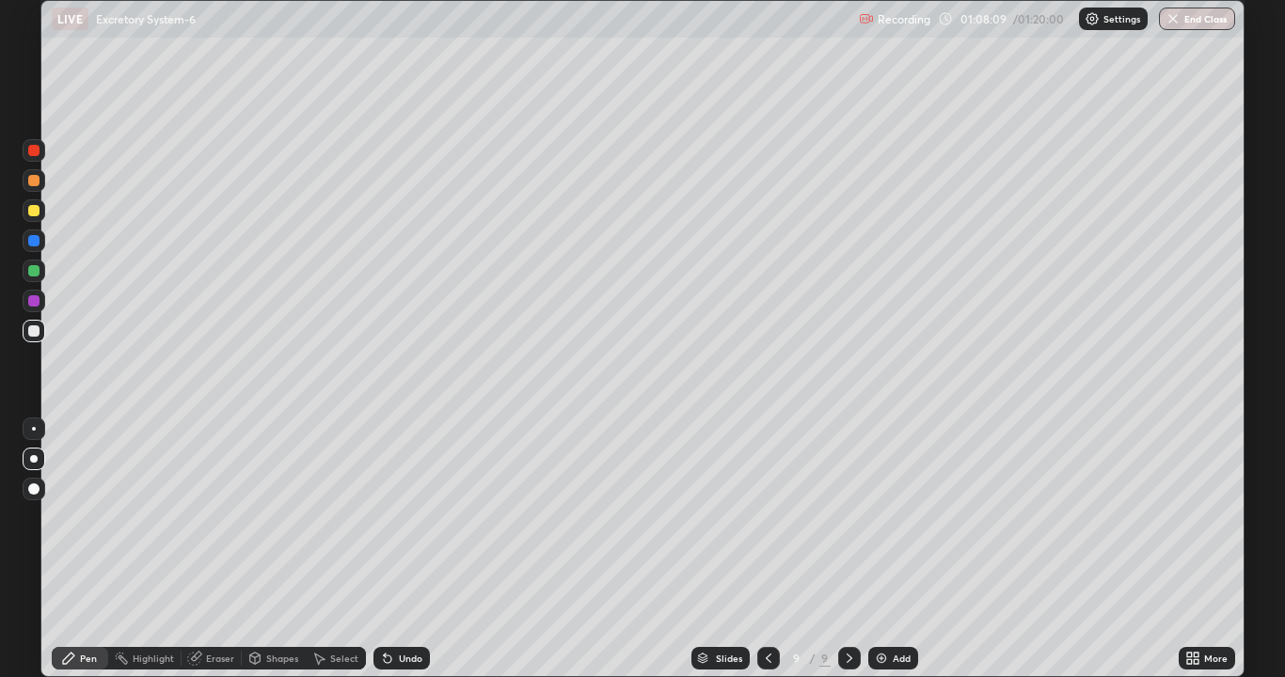
click at [32, 336] on div at bounding box center [33, 331] width 11 height 11
click at [32, 151] on div at bounding box center [33, 150] width 11 height 11
click at [34, 241] on div at bounding box center [33, 240] width 11 height 11
click at [33, 333] on div at bounding box center [33, 331] width 11 height 11
click at [34, 155] on div at bounding box center [33, 150] width 11 height 11
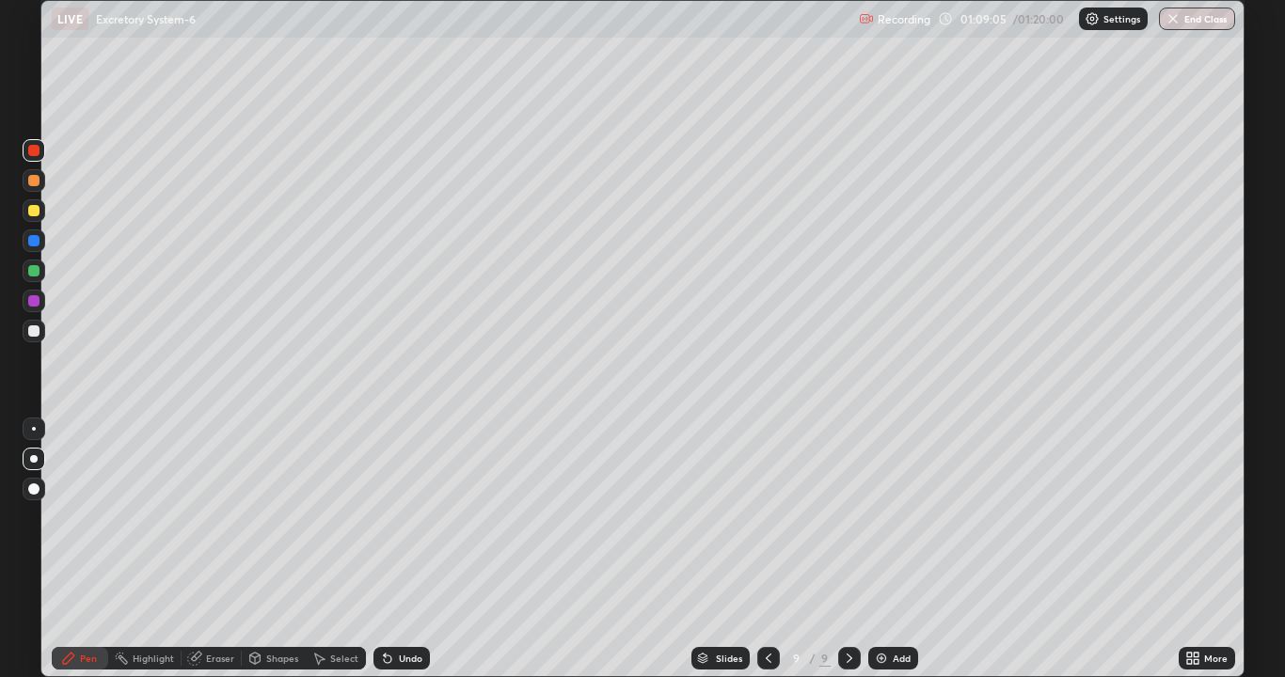
click at [34, 429] on div at bounding box center [34, 429] width 4 height 4
click at [30, 335] on div at bounding box center [33, 331] width 11 height 11
click at [145, 525] on div "Highlight" at bounding box center [153, 658] width 41 height 9
click at [206, 525] on div "Eraser" at bounding box center [220, 658] width 28 height 9
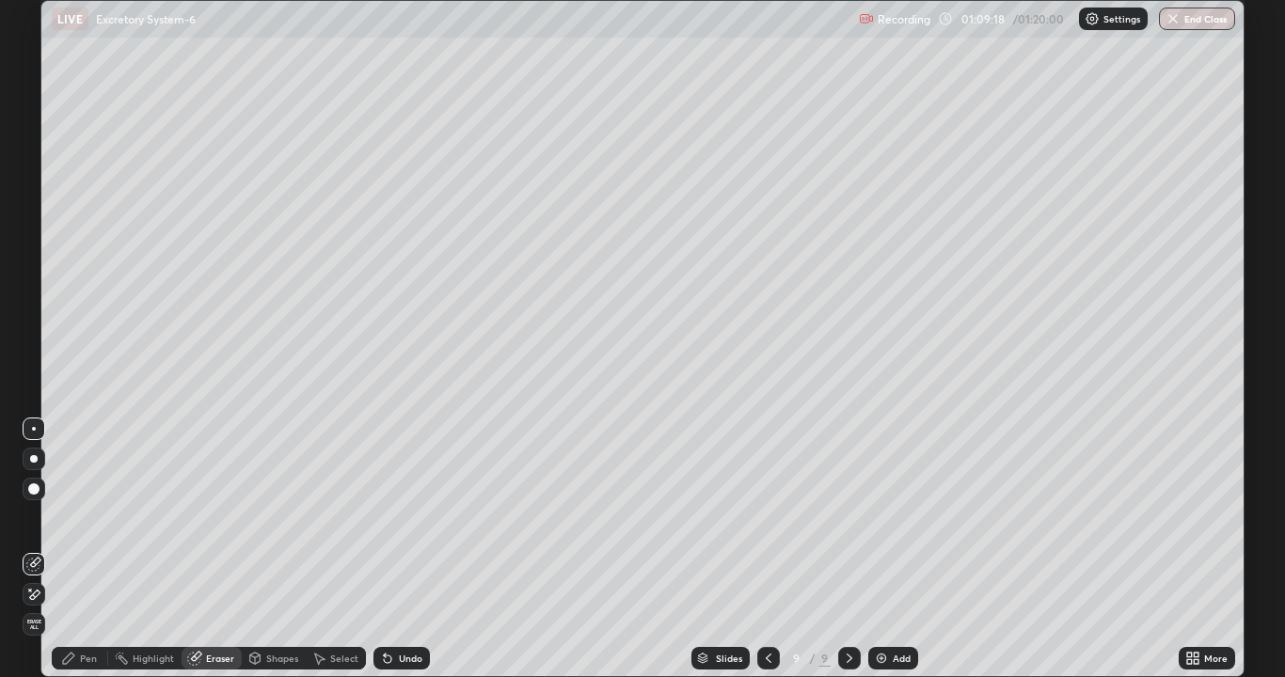
click at [63, 525] on icon at bounding box center [68, 658] width 15 height 15
click at [32, 151] on div at bounding box center [33, 150] width 11 height 11
click at [29, 332] on div at bounding box center [33, 331] width 11 height 11
click at [32, 211] on div at bounding box center [33, 210] width 11 height 11
click at [33, 336] on div at bounding box center [33, 331] width 11 height 11
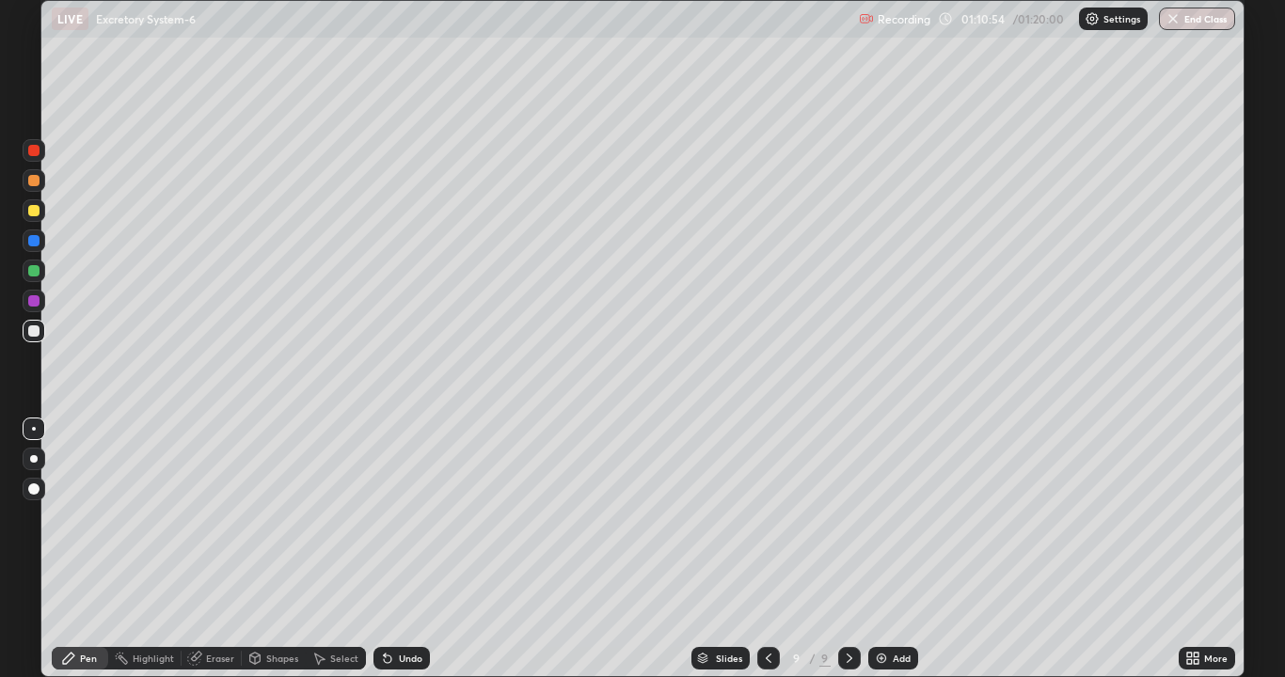
click at [405, 525] on div "Undo" at bounding box center [401, 658] width 56 height 23
click at [415, 525] on div "Undo" at bounding box center [401, 658] width 56 height 23
click at [399, 525] on div "Undo" at bounding box center [401, 658] width 56 height 23
click at [385, 525] on icon at bounding box center [388, 660] width 8 height 8
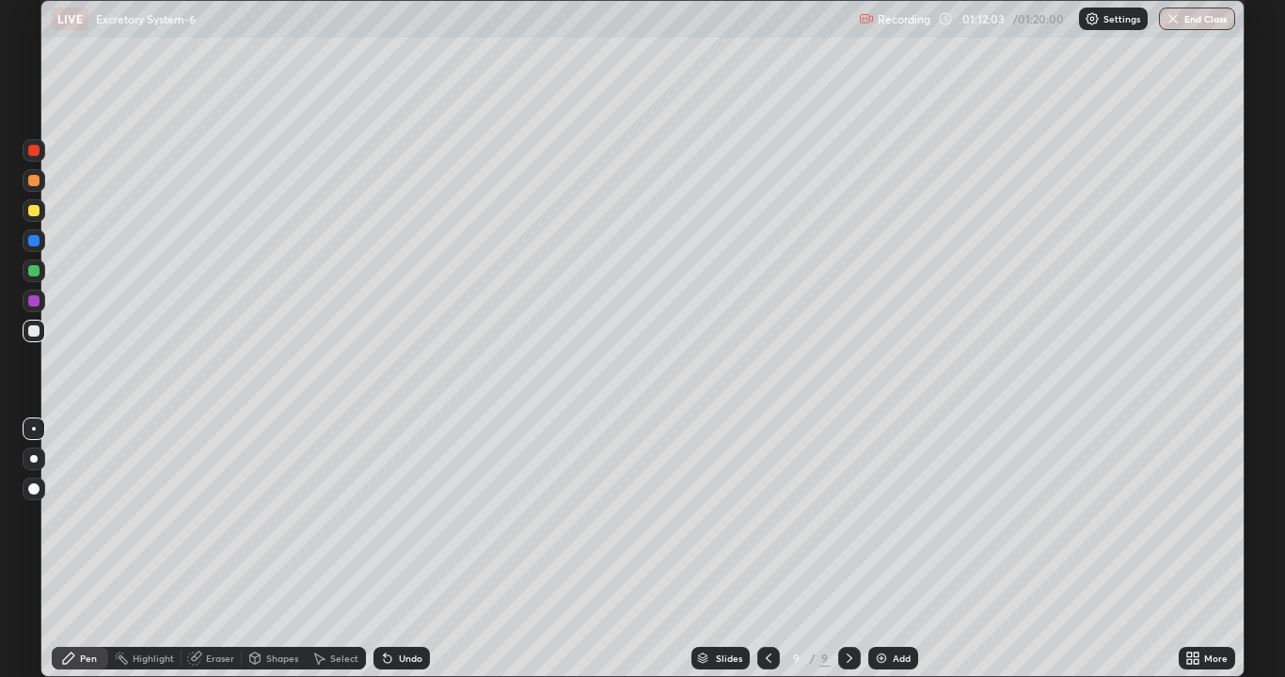
click at [29, 214] on div at bounding box center [33, 210] width 11 height 11
click at [34, 490] on div at bounding box center [33, 489] width 11 height 11
click at [34, 151] on div at bounding box center [33, 150] width 11 height 11
click at [71, 525] on icon at bounding box center [68, 658] width 11 height 11
click at [33, 184] on div at bounding box center [33, 180] width 11 height 11
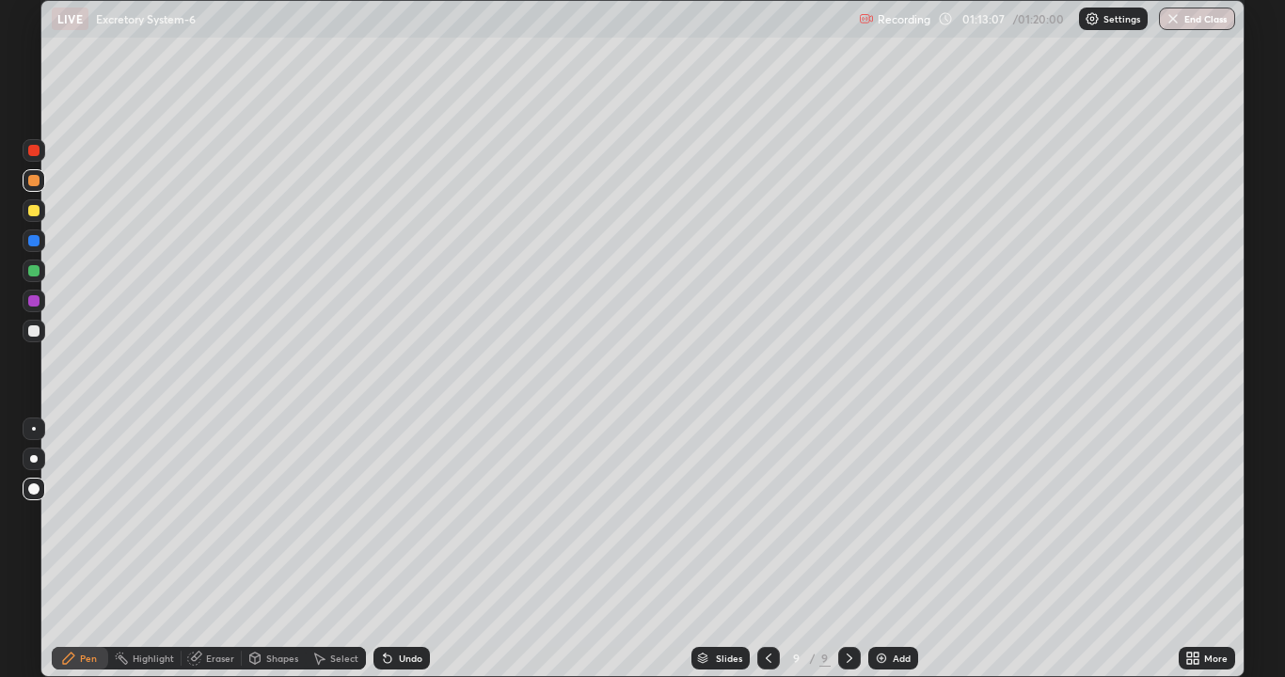
click at [29, 336] on div at bounding box center [34, 331] width 23 height 23
click at [28, 334] on div at bounding box center [33, 331] width 11 height 11
click at [37, 437] on div at bounding box center [34, 429] width 23 height 23
click at [26, 156] on div at bounding box center [34, 150] width 23 height 23
click at [30, 213] on div at bounding box center [33, 210] width 11 height 11
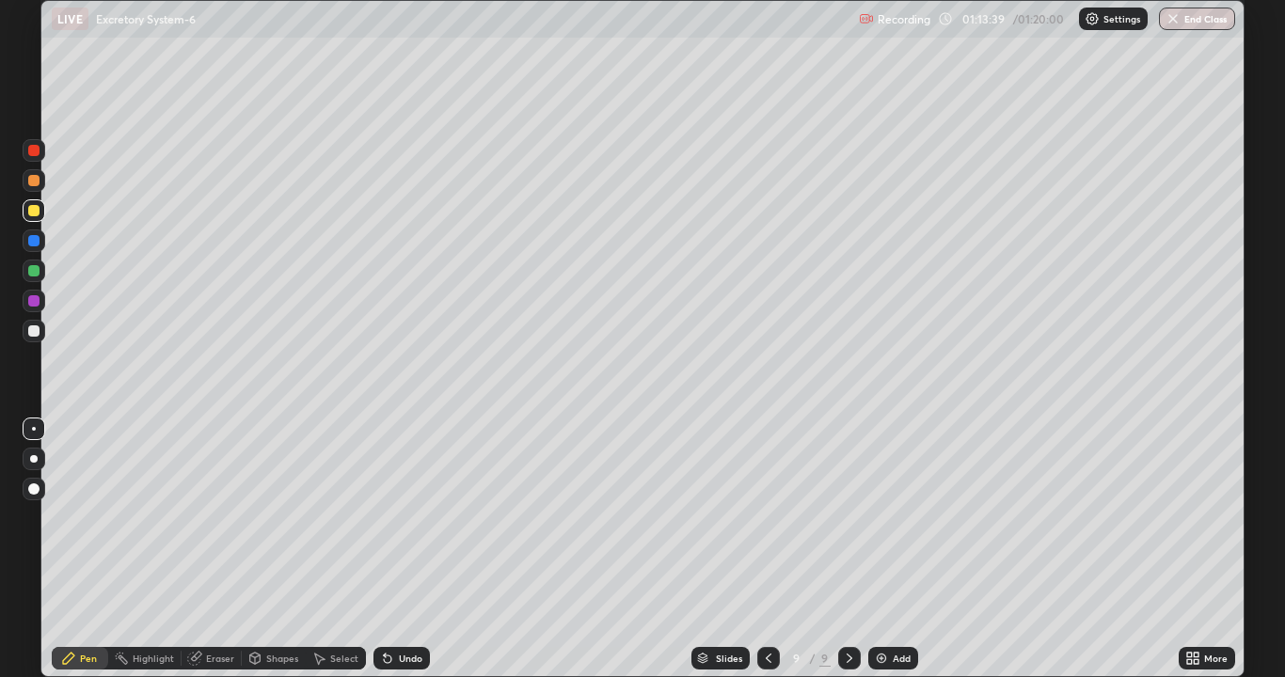
click at [30, 248] on div at bounding box center [34, 241] width 23 height 23
click at [376, 525] on div "Undo" at bounding box center [401, 658] width 56 height 23
click at [384, 525] on icon at bounding box center [385, 655] width 2 height 2
click at [27, 160] on div at bounding box center [34, 150] width 23 height 23
click at [888, 525] on div "Add" at bounding box center [893, 658] width 50 height 23
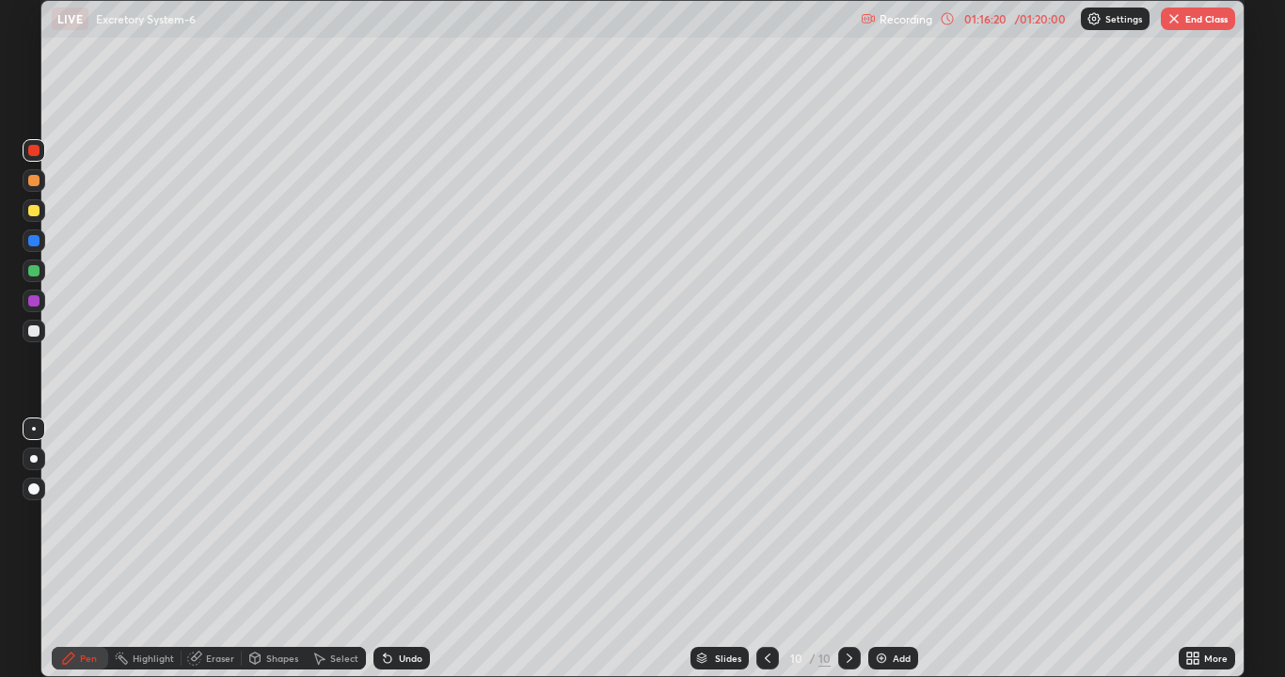
click at [31, 333] on div at bounding box center [33, 331] width 11 height 11
click at [32, 335] on div at bounding box center [33, 331] width 11 height 11
click at [392, 525] on div "Undo" at bounding box center [401, 658] width 56 height 23
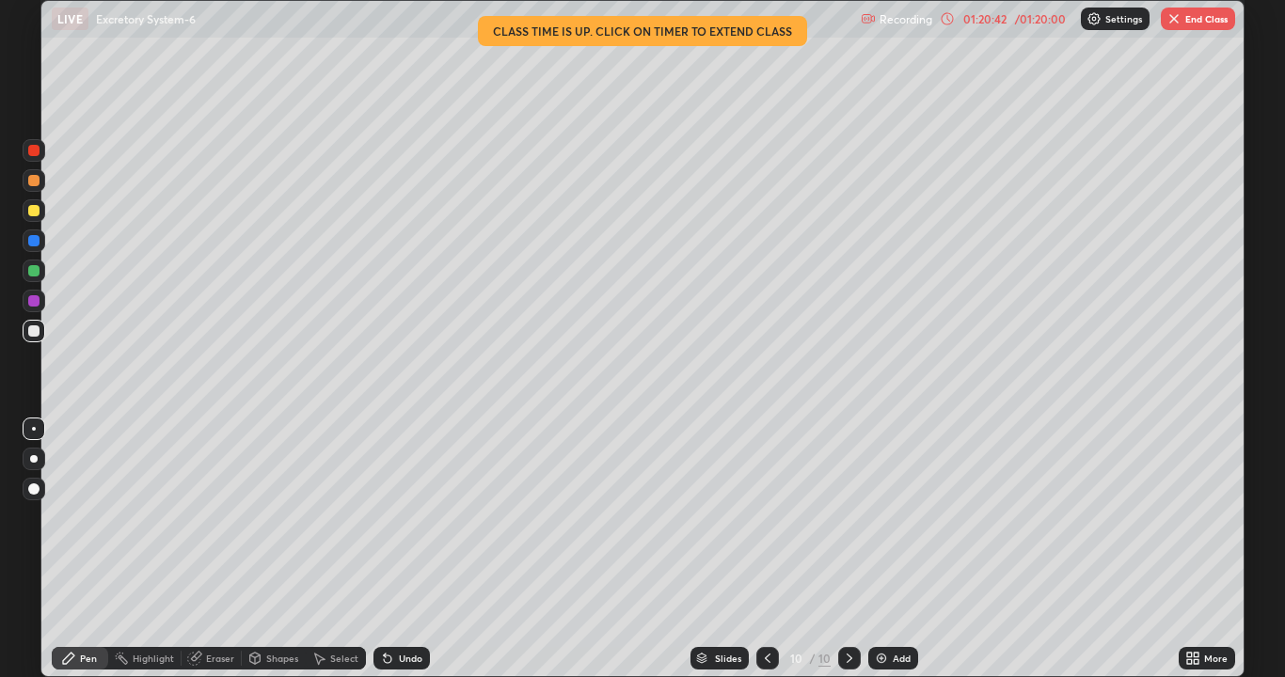
click at [1204, 24] on button "End Class" at bounding box center [1198, 19] width 74 height 23
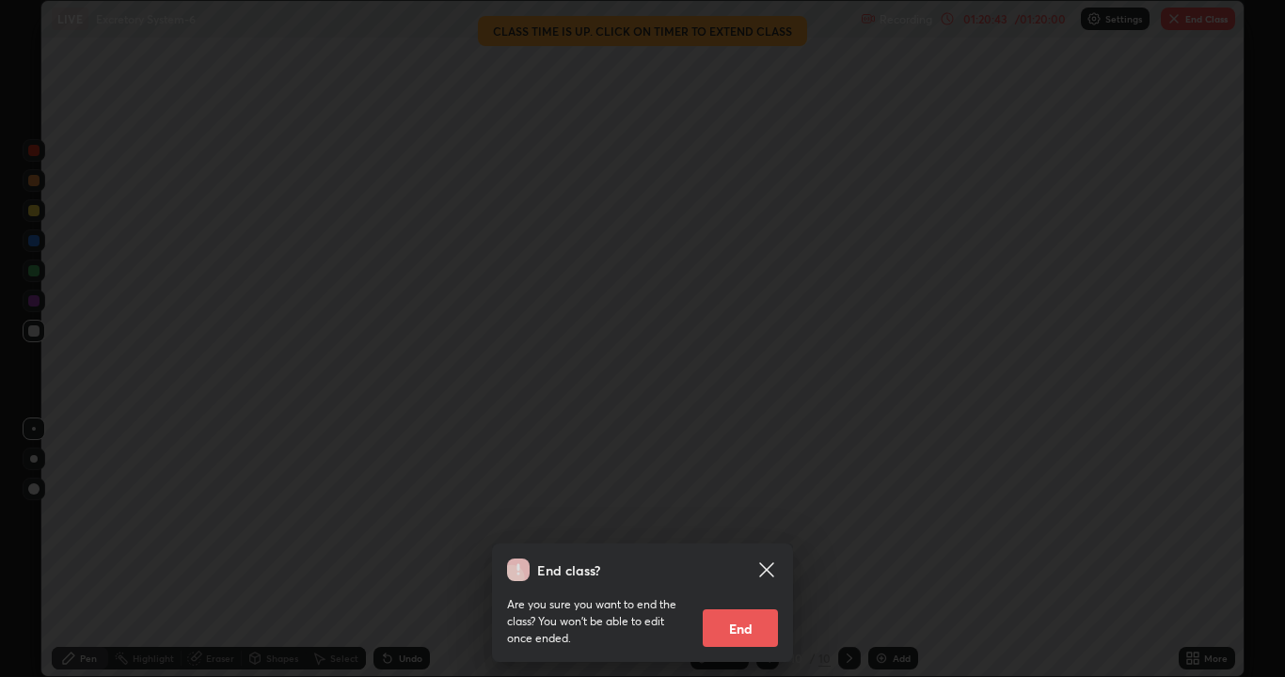
click at [742, 525] on button "End" at bounding box center [740, 629] width 75 height 38
